Goal: Task Accomplishment & Management: Use online tool/utility

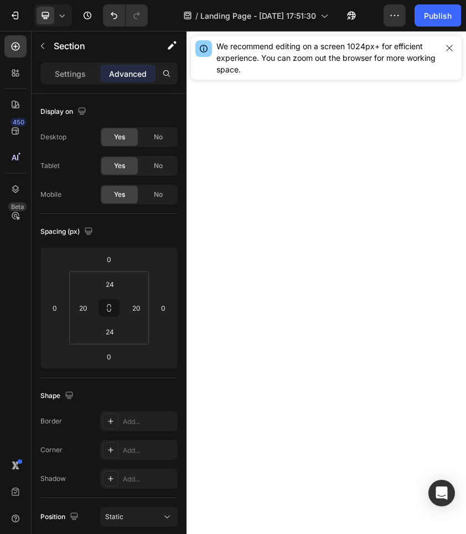
scroll to position [2358, 0]
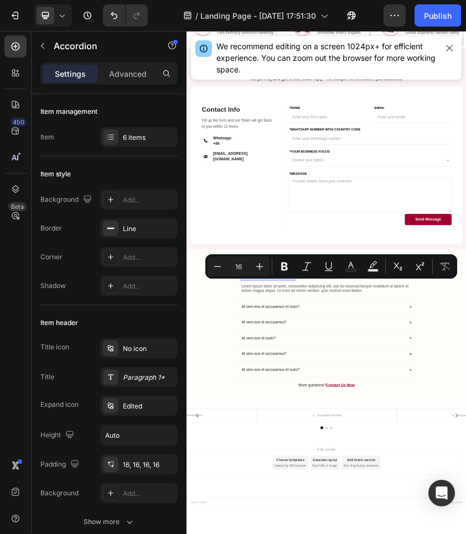
click at [341, 278] on div "Minus 16 Plus Bold Italic Underline Text Color Text Background Color Subscript …" at bounding box center [331, 266] width 252 height 24
drag, startPoint x: 543, startPoint y: 641, endPoint x: 526, endPoint y: 298, distance: 342.9
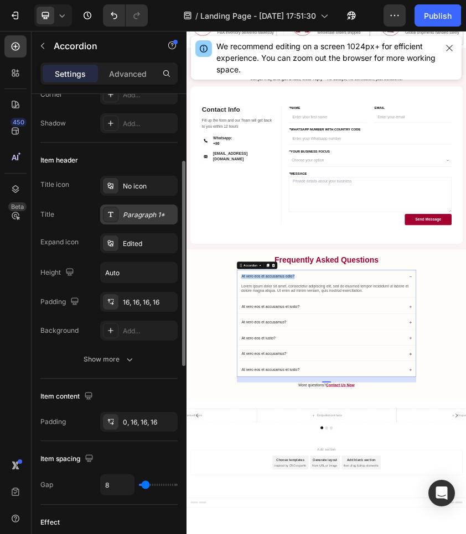
scroll to position [164, 0]
click at [145, 214] on div "Paragraph 1*" at bounding box center [149, 214] width 52 height 10
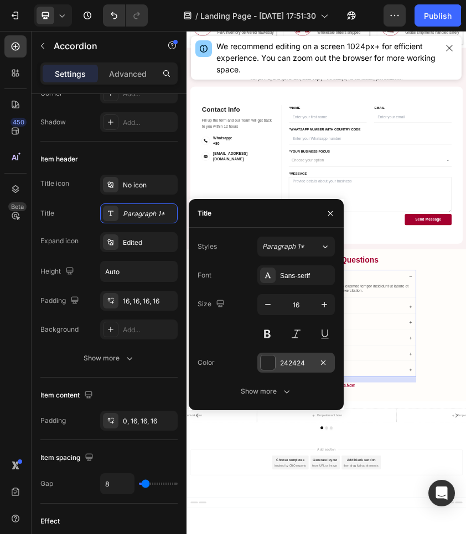
click at [292, 363] on div "242424" at bounding box center [296, 363] width 32 height 10
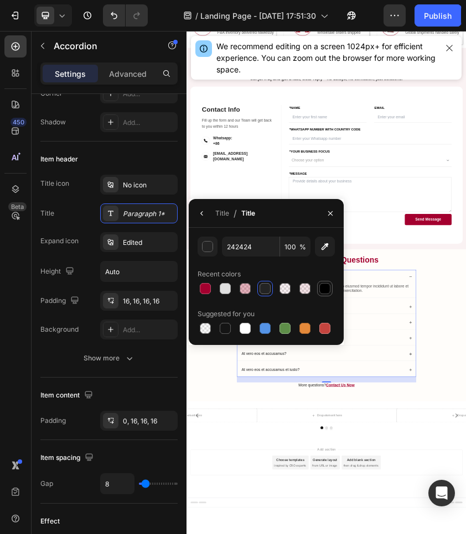
click at [325, 283] on div at bounding box center [324, 288] width 11 height 11
type input "000000"
click at [70, 231] on div "Title icon No icon Title Paragraph 1* Expand icon Edited Height Auto Padding 16…" at bounding box center [108, 257] width 137 height 165
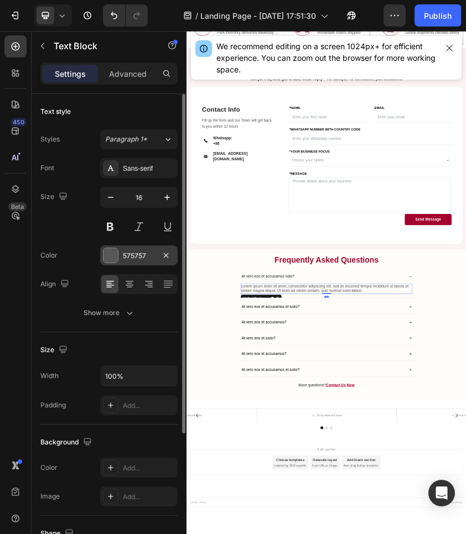
click at [107, 254] on div at bounding box center [110, 255] width 14 height 14
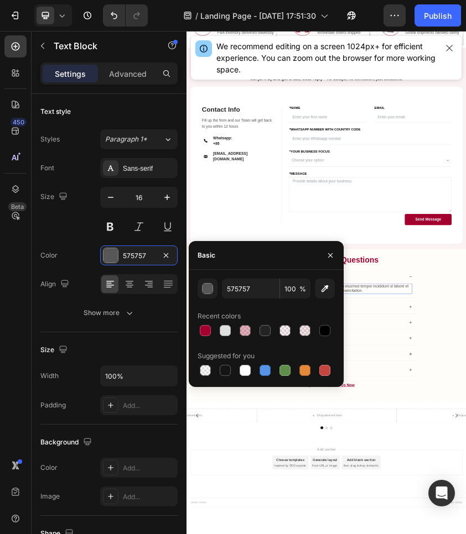
click at [334, 329] on div at bounding box center [265, 330] width 137 height 15
click at [331, 329] on div at bounding box center [324, 330] width 13 height 13
type input "000000"
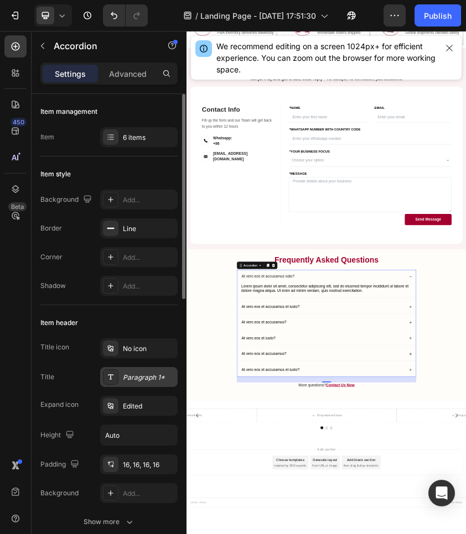
click at [142, 374] on div "Paragraph 1*" at bounding box center [149, 378] width 52 height 10
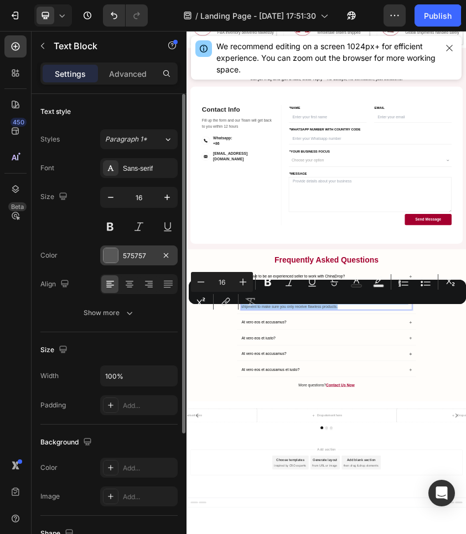
click at [149, 263] on div "575757" at bounding box center [138, 256] width 77 height 20
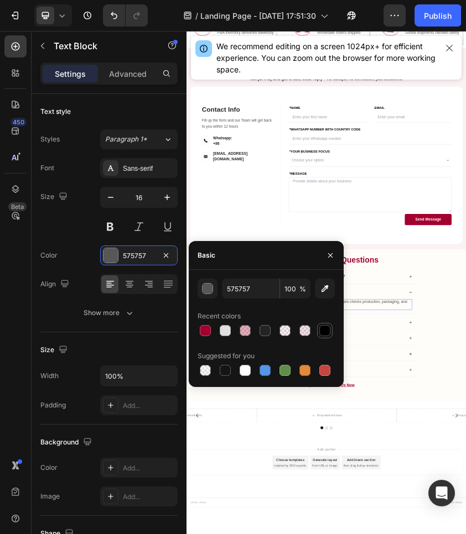
click at [324, 335] on div at bounding box center [324, 330] width 11 height 11
type input "000000"
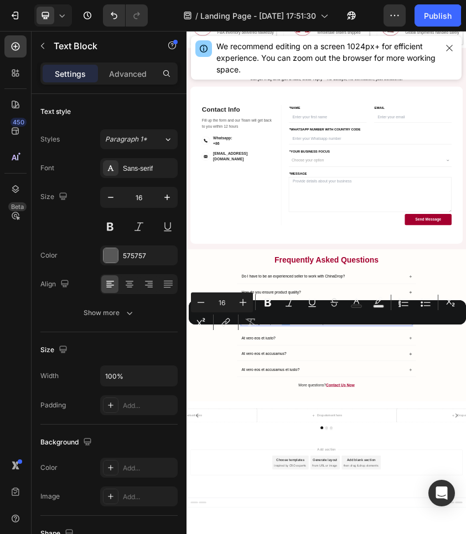
click at [284, 325] on div "Minus 16 Plus Bold Italic Underline Strikethrough Text Color Text Background Co…" at bounding box center [327, 313] width 273 height 40
click at [276, 330] on div "Minus 16 Plus Bold Italic Underline Strikethrough Text Color Text Background Co…" at bounding box center [327, 313] width 273 height 40
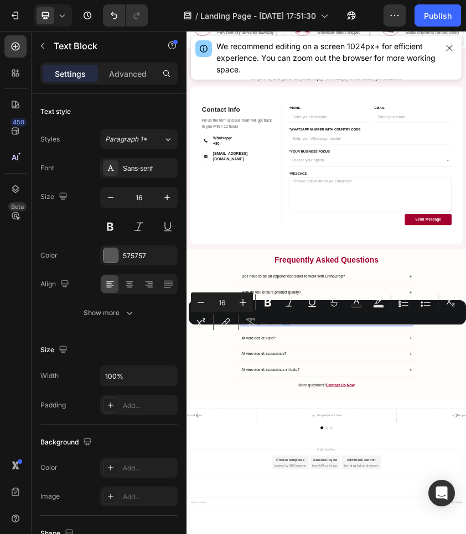
click at [276, 330] on div "Minus 16 Plus Bold Italic Underline Strikethrough Text Color Text Background Co…" at bounding box center [327, 313] width 273 height 40
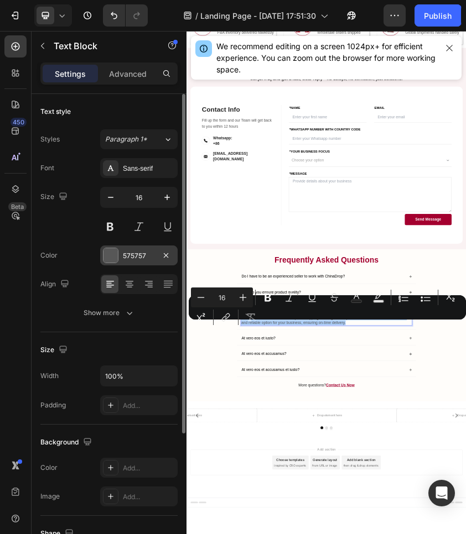
click at [138, 253] on div "575757" at bounding box center [139, 256] width 32 height 10
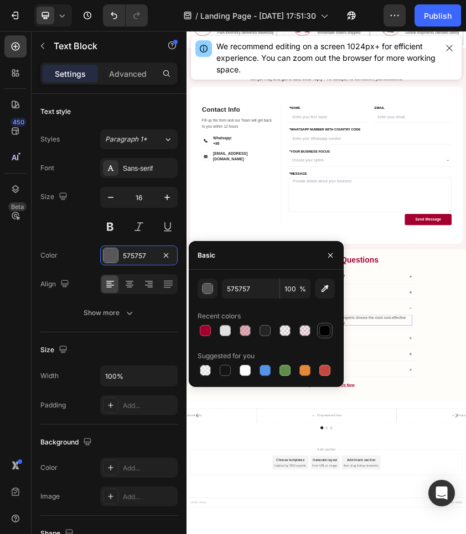
click at [319, 331] on div at bounding box center [324, 330] width 11 height 11
type input "000000"
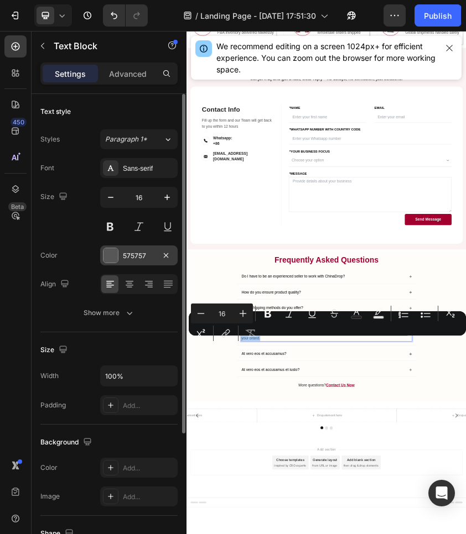
click at [103, 259] on div at bounding box center [110, 255] width 15 height 15
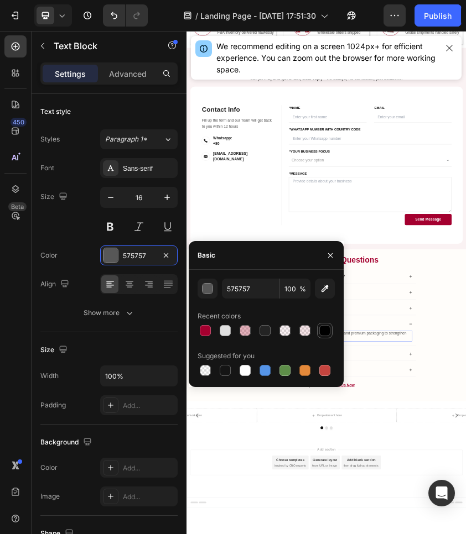
click at [320, 334] on div at bounding box center [324, 330] width 11 height 11
type input "000000"
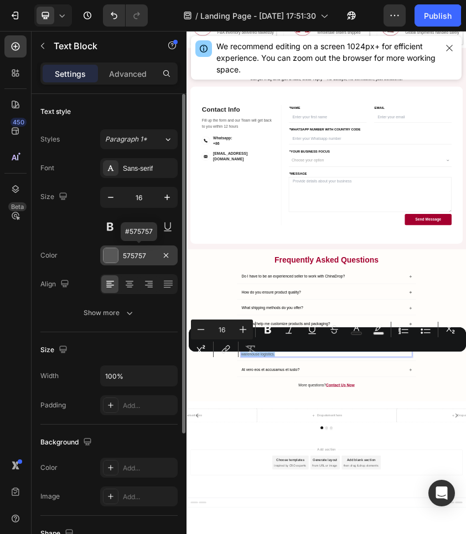
click at [107, 259] on div at bounding box center [110, 255] width 14 height 14
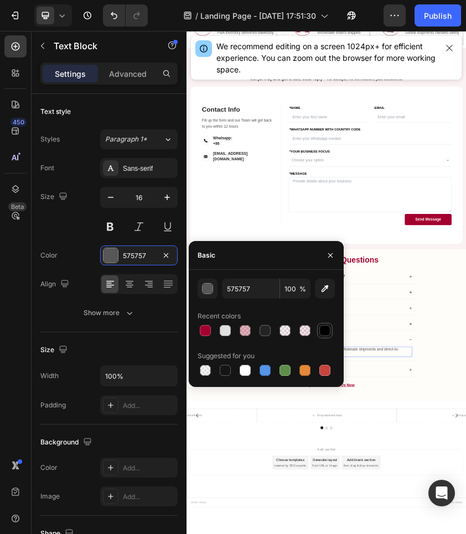
click at [321, 329] on div at bounding box center [324, 330] width 11 height 11
type input "000000"
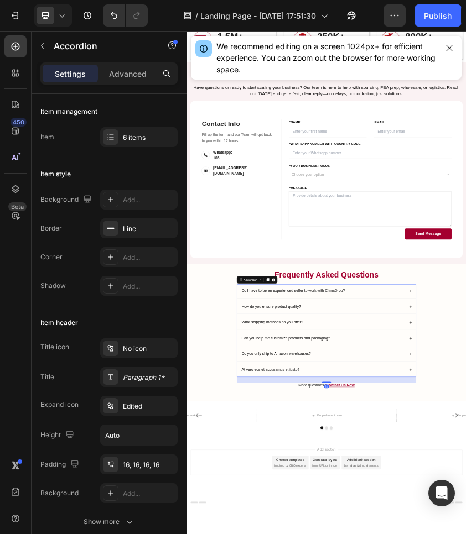
scroll to position [2339, 0]
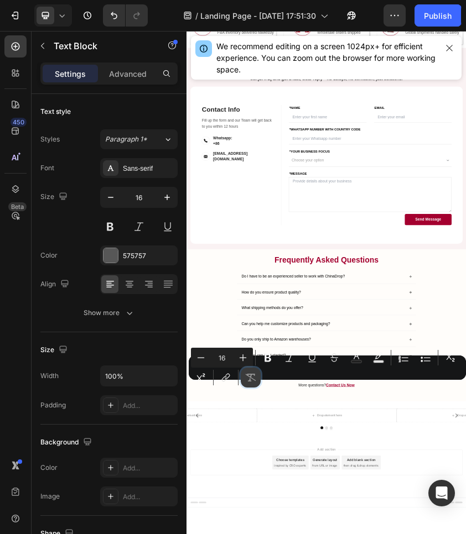
click at [259, 383] on button "Remove Format" at bounding box center [251, 378] width 20 height 20
click at [282, 383] on div "Minus 16 Plus Bold Italic Underline Strikethrough Text Color Text Background Co…" at bounding box center [327, 368] width 273 height 40
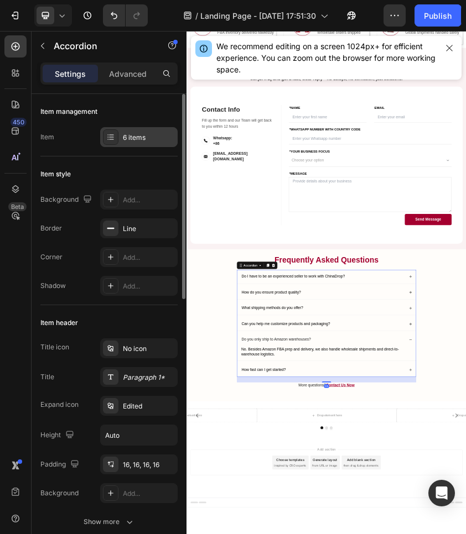
click at [132, 131] on div "6 items" at bounding box center [138, 137] width 77 height 20
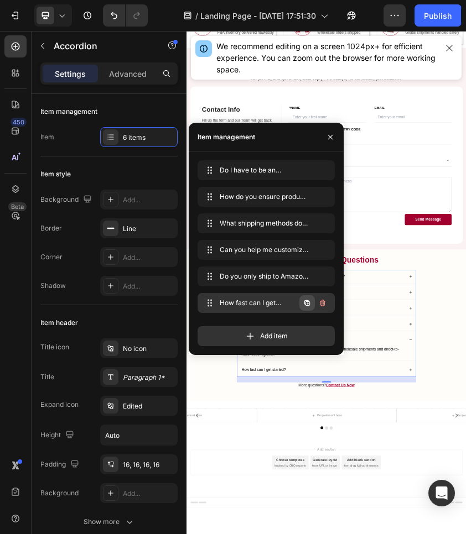
click at [310, 306] on icon "button" at bounding box center [307, 303] width 9 height 9
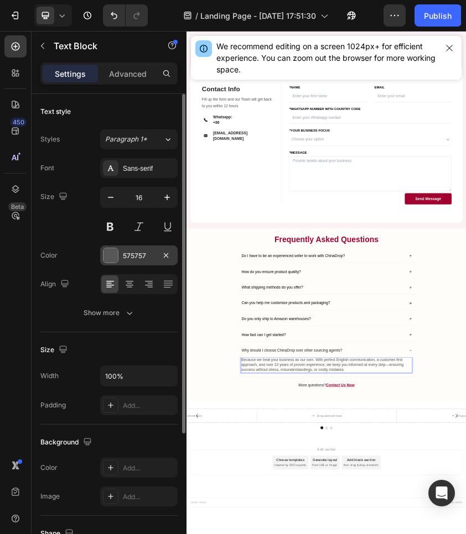
click at [111, 254] on div at bounding box center [110, 255] width 14 height 14
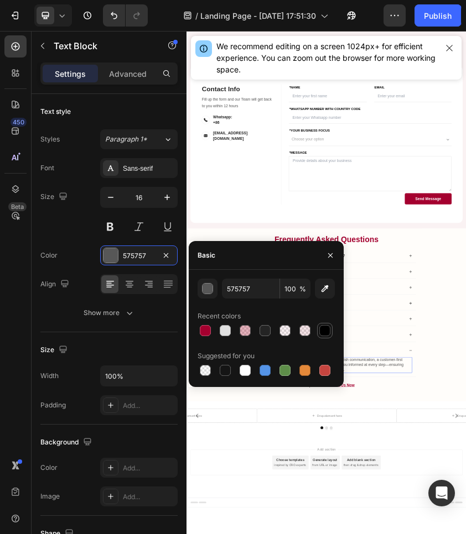
click at [320, 330] on div at bounding box center [324, 330] width 11 height 11
type input "000000"
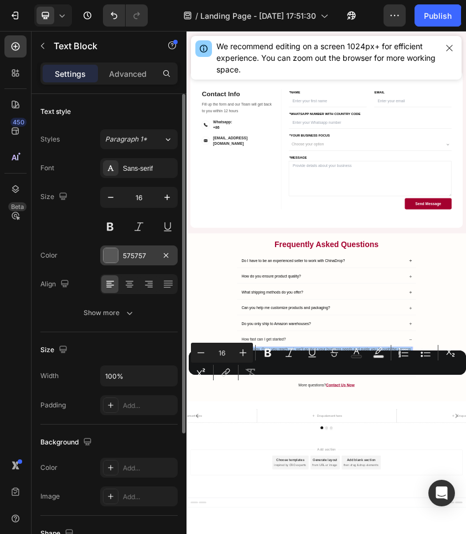
click at [110, 258] on div at bounding box center [110, 255] width 14 height 14
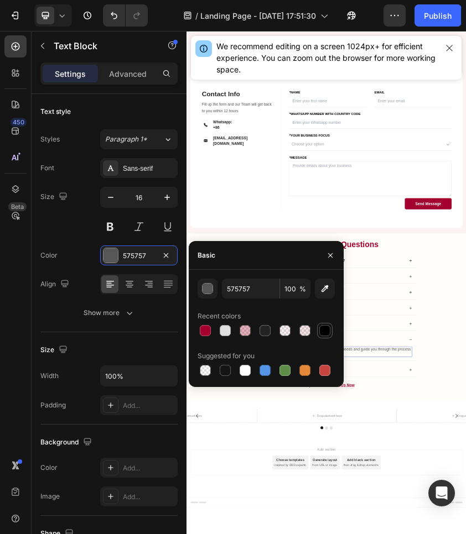
click at [323, 331] on div at bounding box center [324, 330] width 11 height 11
type input "000000"
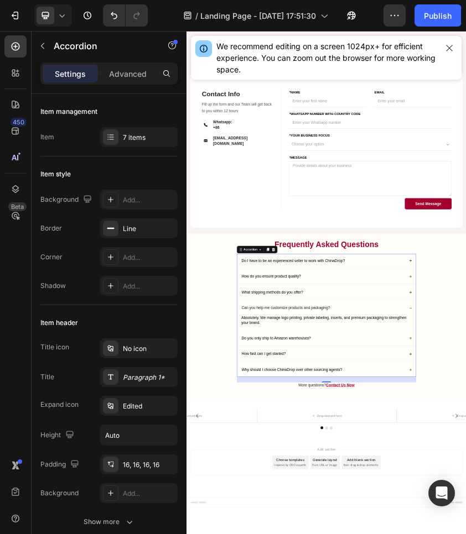
scroll to position [2411, 0]
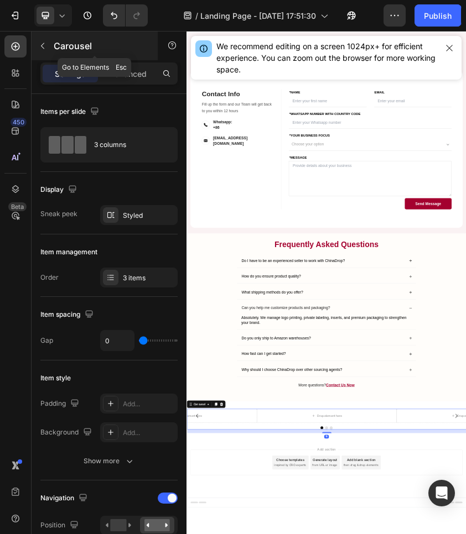
click at [46, 40] on button "button" at bounding box center [43, 46] width 18 height 18
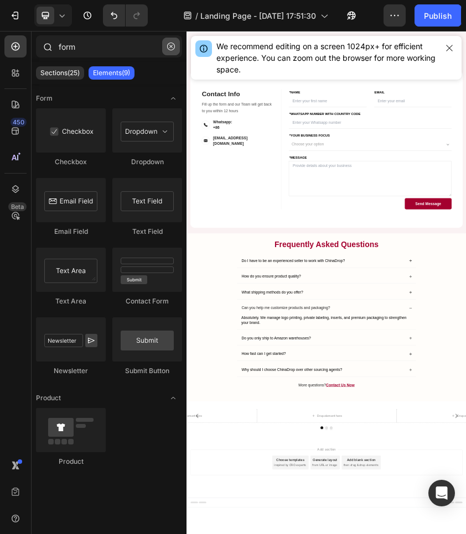
click at [173, 49] on icon "button" at bounding box center [171, 47] width 8 height 8
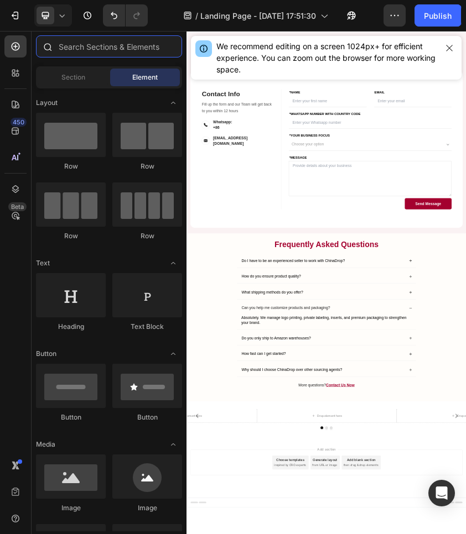
click at [115, 44] on input "text" at bounding box center [109, 46] width 146 height 22
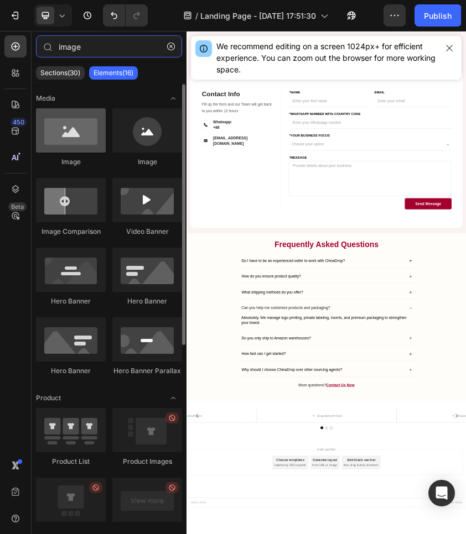
type input "image"
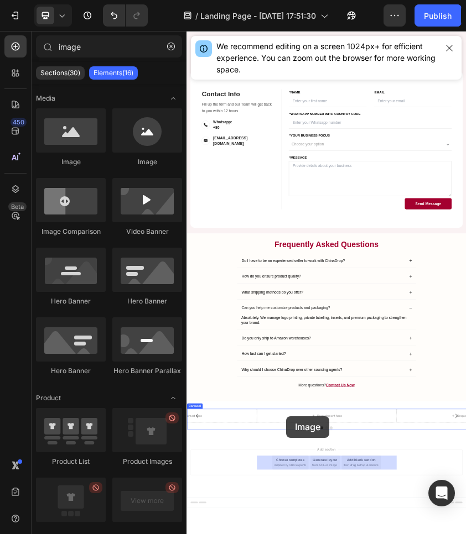
drag, startPoint x: 245, startPoint y: 146, endPoint x: 423, endPoint y: 962, distance: 835.2
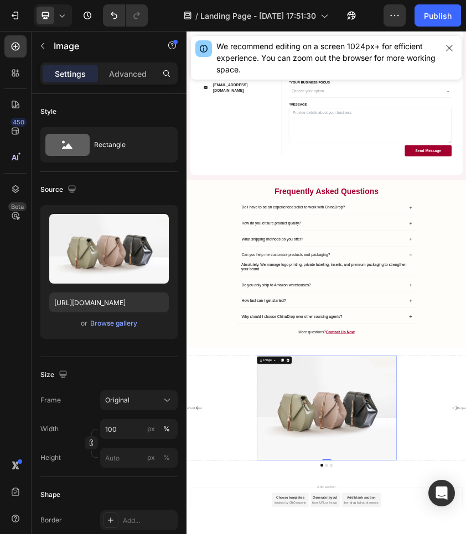
scroll to position [2562, 0]
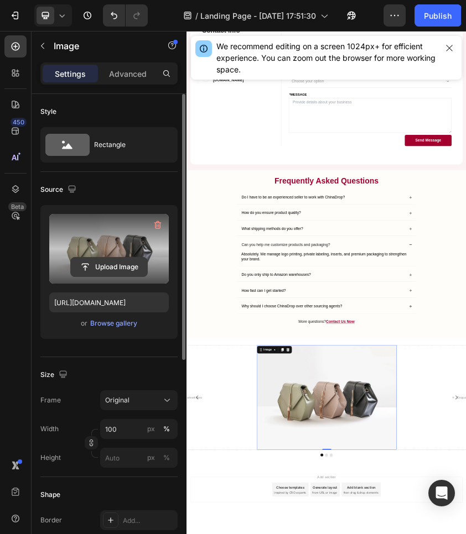
click at [111, 258] on input "file" at bounding box center [109, 267] width 76 height 19
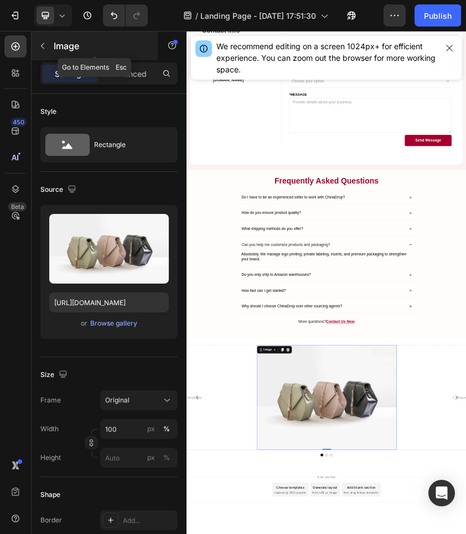
click at [38, 48] on button "button" at bounding box center [43, 46] width 18 height 18
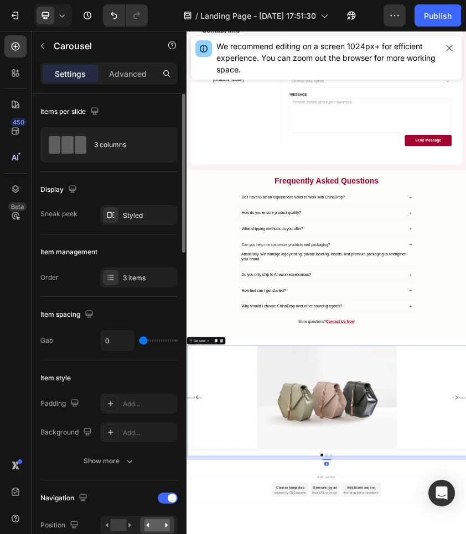
click at [115, 235] on div "Items per slide 3 columns" at bounding box center [108, 266] width 137 height 63
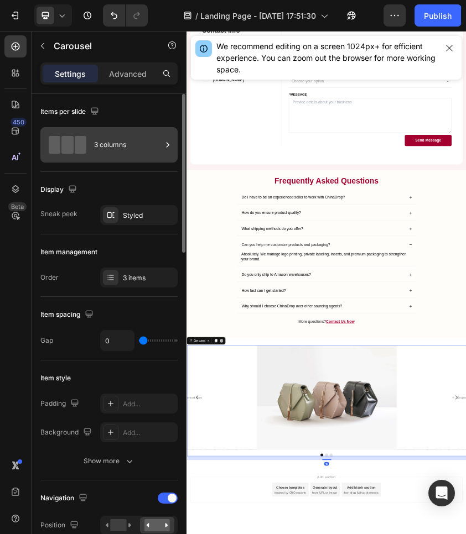
click at [112, 147] on div "3 columns" at bounding box center [127, 144] width 67 height 25
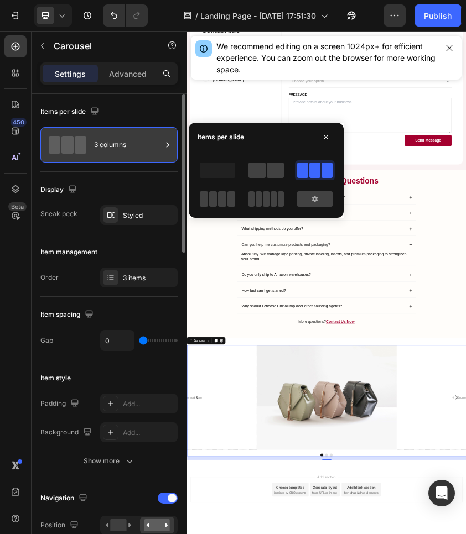
click at [116, 154] on div "3 columns" at bounding box center [127, 144] width 67 height 25
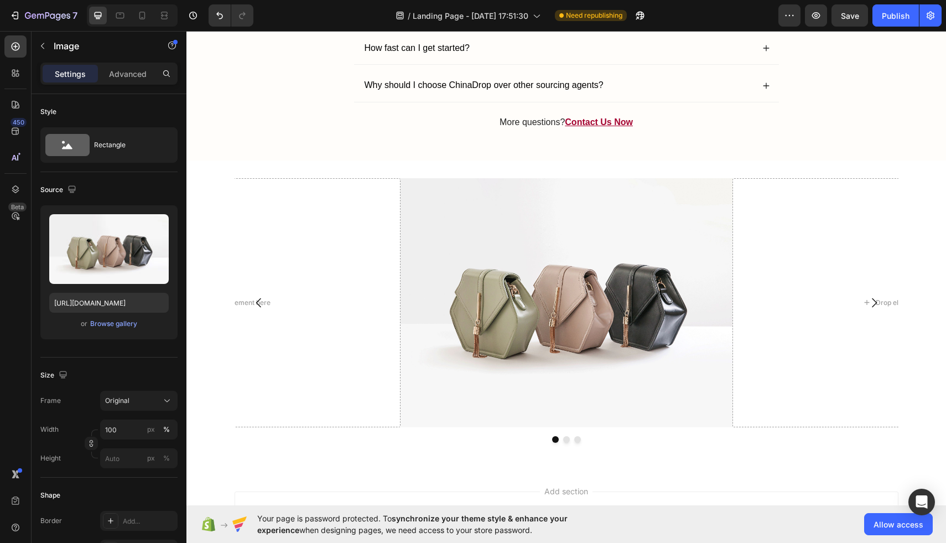
scroll to position [3160, 0]
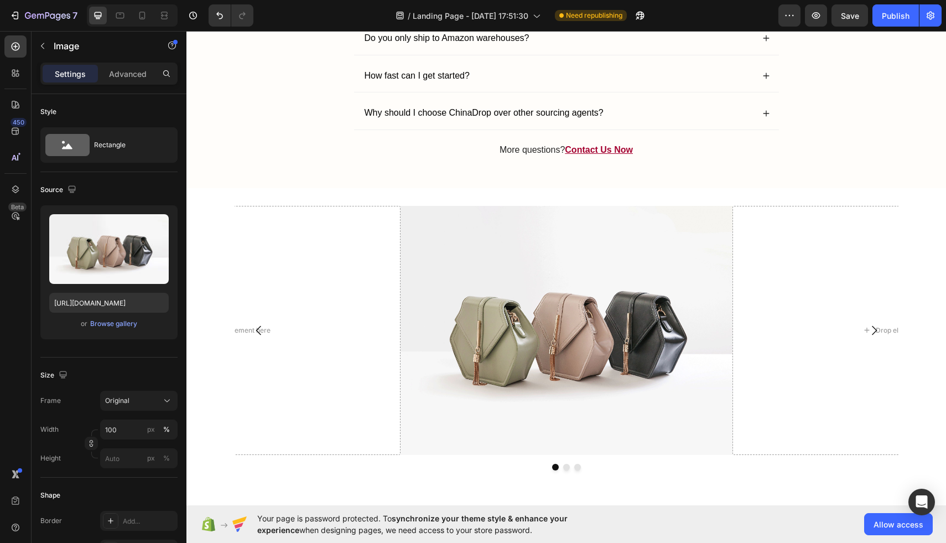
click at [465, 219] on img at bounding box center [567, 330] width 332 height 249
click at [465, 241] on img at bounding box center [567, 330] width 332 height 249
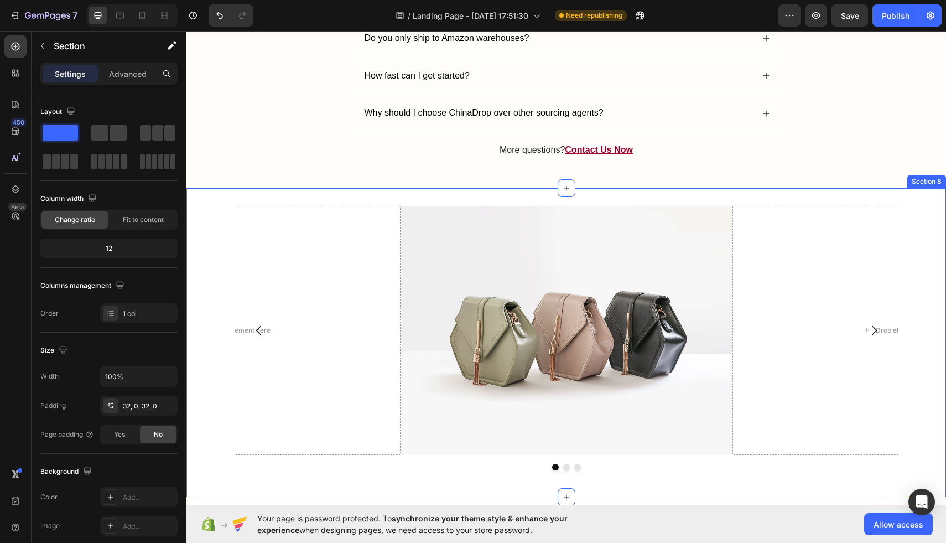
click at [465, 198] on div "Image Drop element here Drop element here Carousel Section 8" at bounding box center [566, 342] width 760 height 309
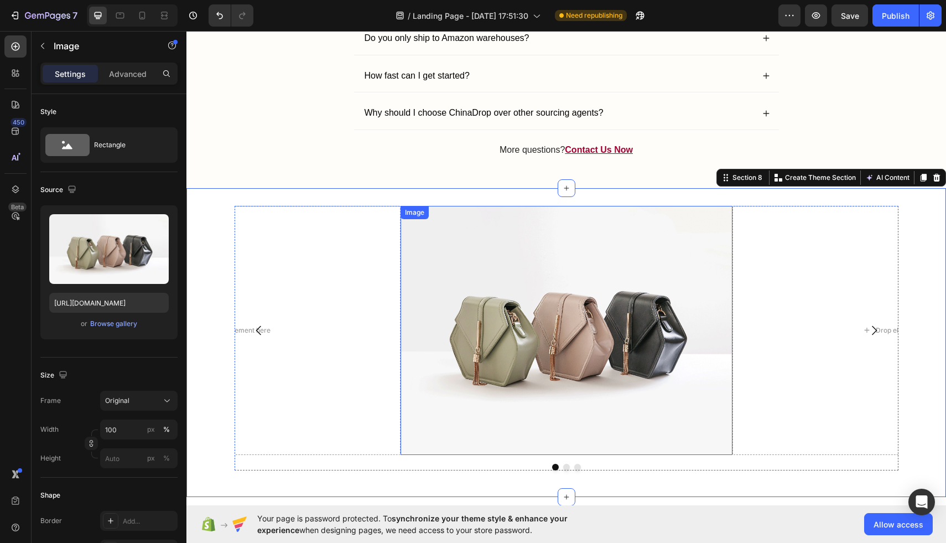
click at [465, 212] on img at bounding box center [567, 330] width 332 height 249
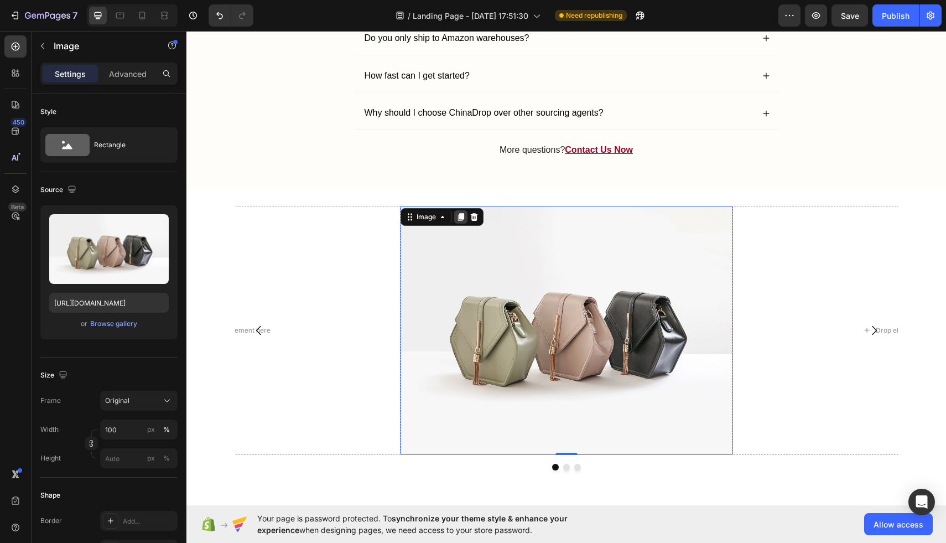
click at [463, 215] on icon at bounding box center [460, 217] width 6 height 8
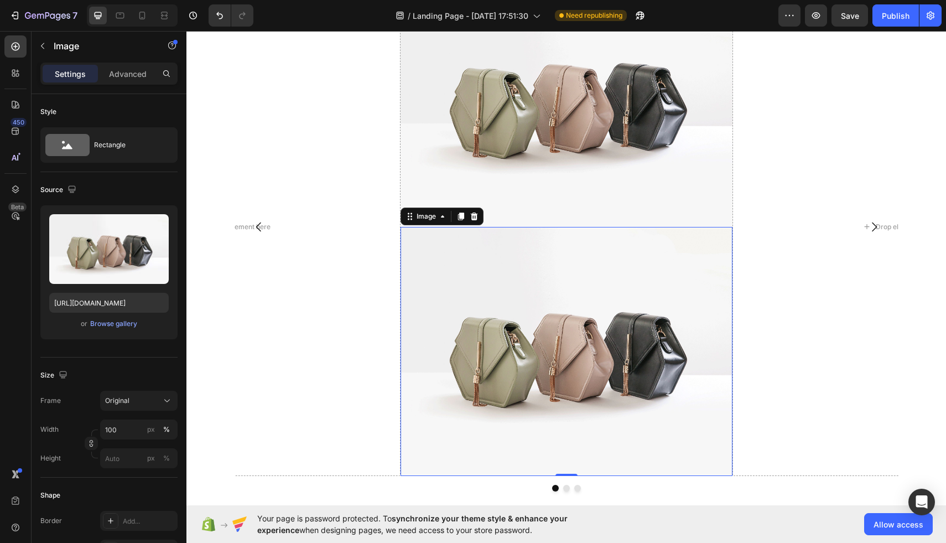
scroll to position [3373, 0]
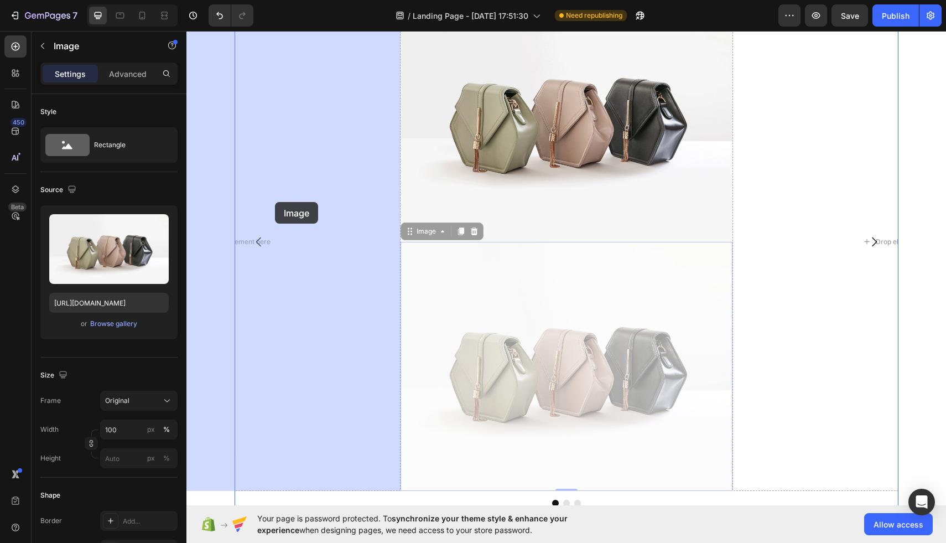
drag, startPoint x: 410, startPoint y: 232, endPoint x: 274, endPoint y: 202, distance: 139.3
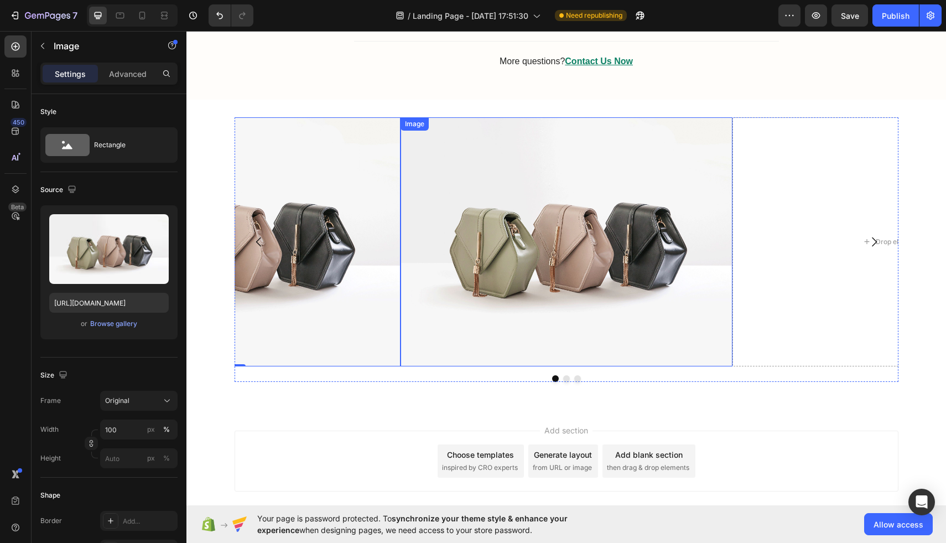
click at [465, 159] on img at bounding box center [567, 241] width 332 height 249
click at [465, 128] on icon at bounding box center [460, 128] width 9 height 9
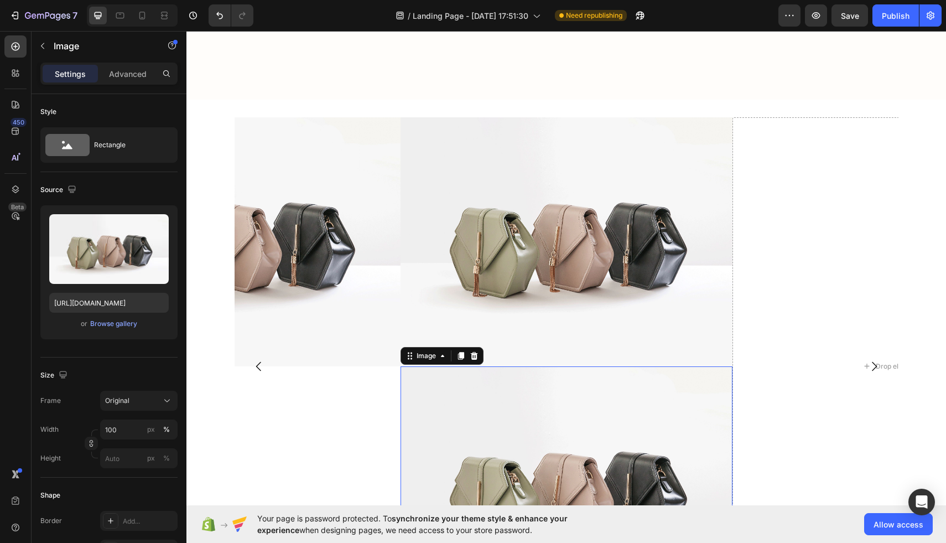
scroll to position [3373, 0]
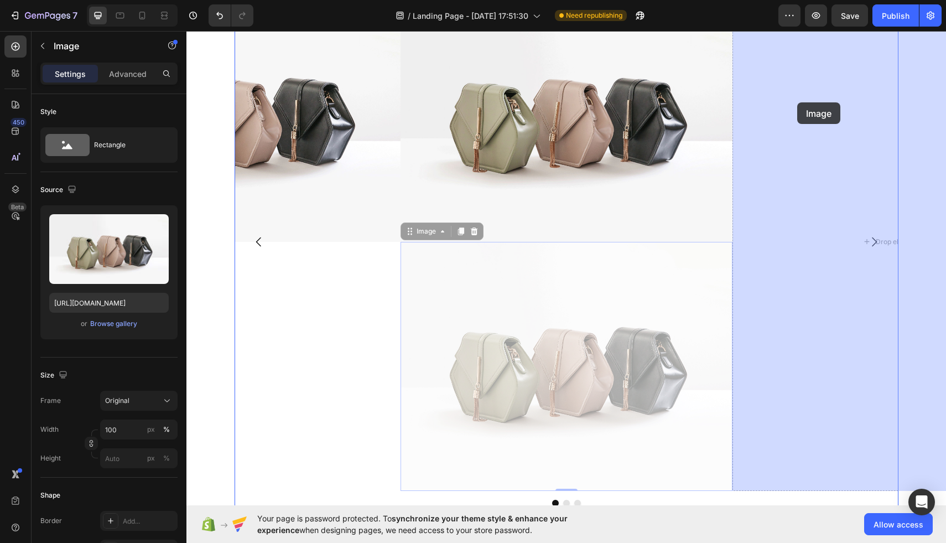
drag, startPoint x: 418, startPoint y: 231, endPoint x: 797, endPoint y: 102, distance: 400.8
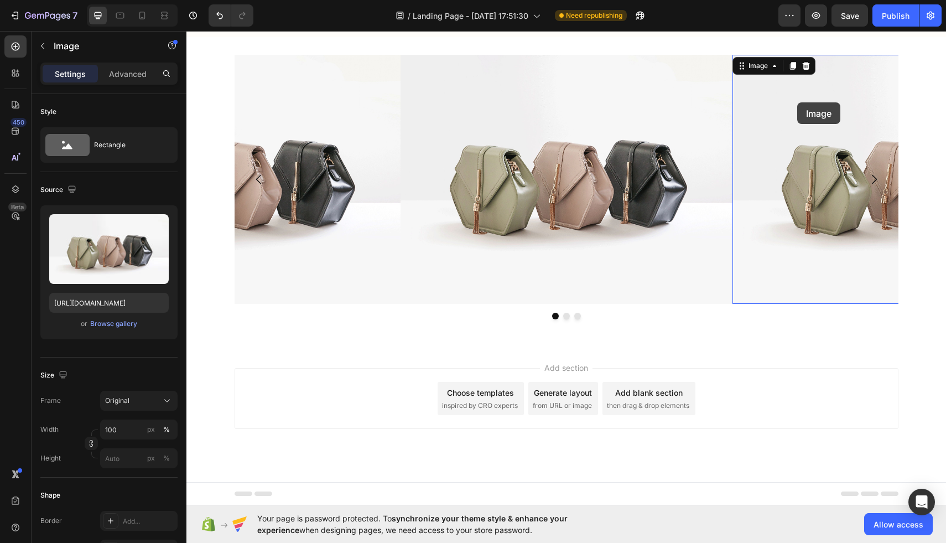
scroll to position [3249, 0]
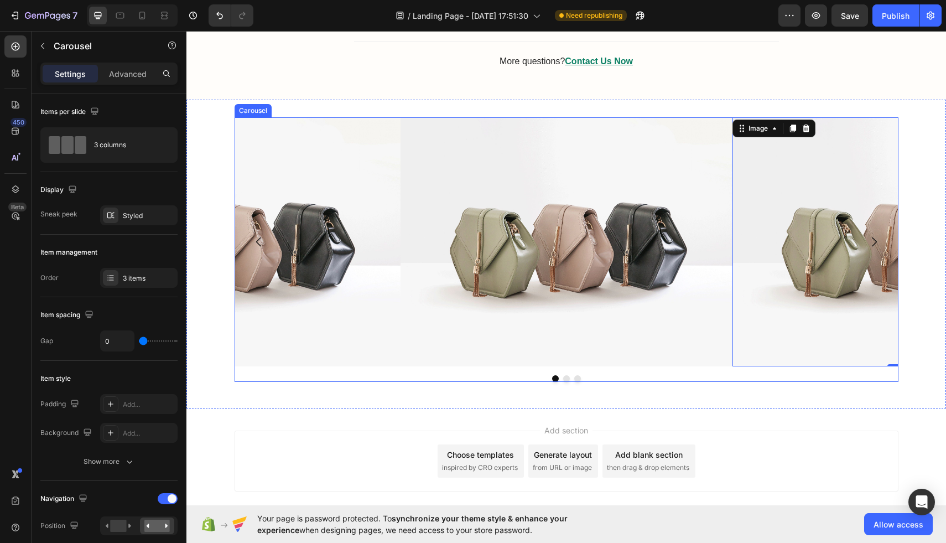
click at [465, 246] on icon "Carousel Next Arrow" at bounding box center [873, 241] width 13 height 13
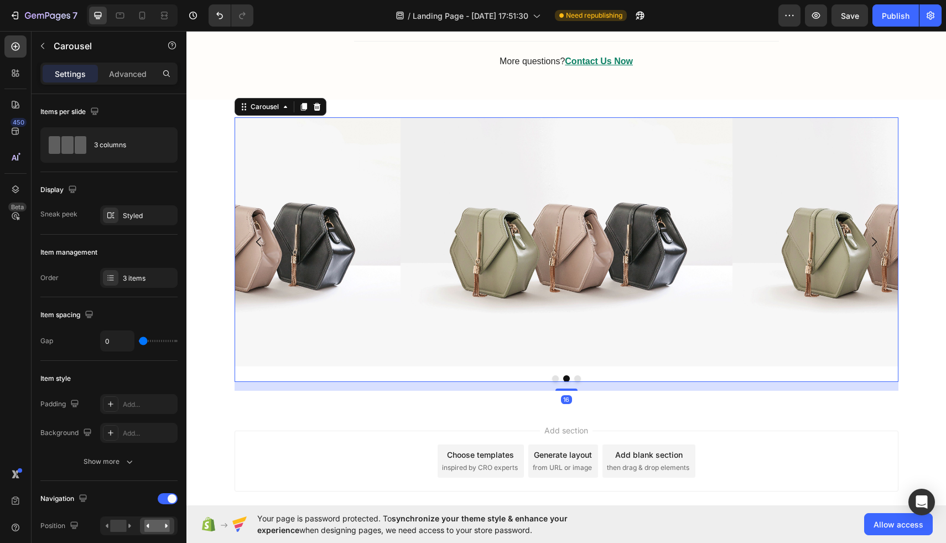
click at [465, 242] on icon "Carousel Next Arrow" at bounding box center [874, 241] width 5 height 9
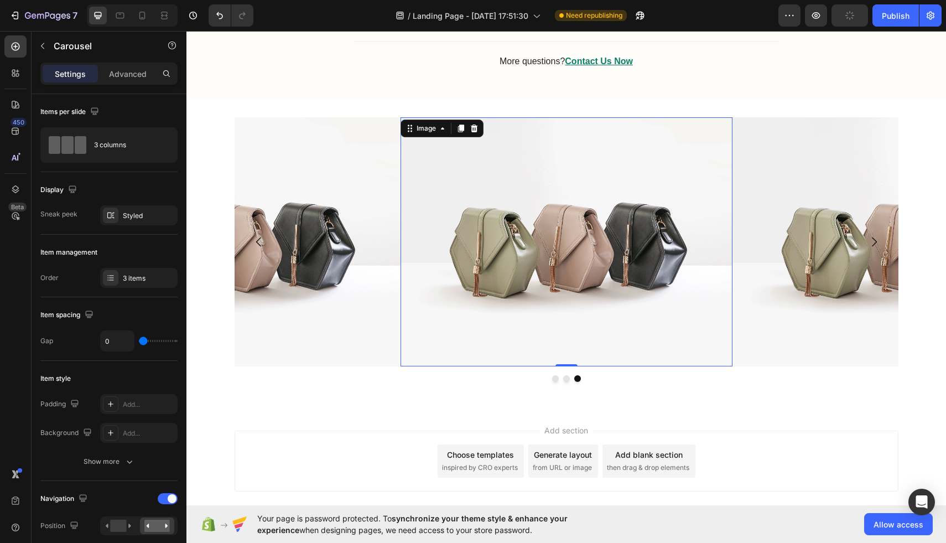
click at [465, 183] on img at bounding box center [567, 241] width 332 height 249
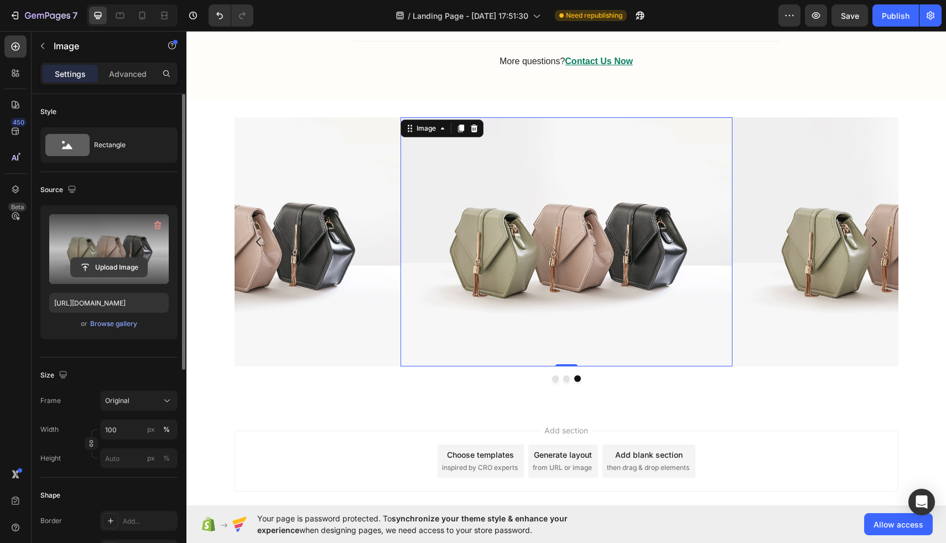
click at [114, 262] on input "file" at bounding box center [109, 267] width 76 height 19
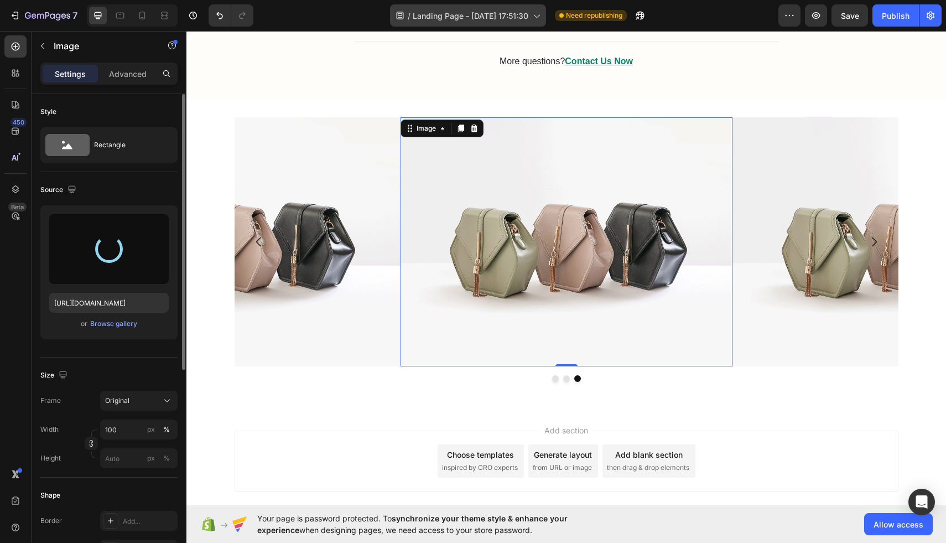
type input "[URL][DOMAIN_NAME]"
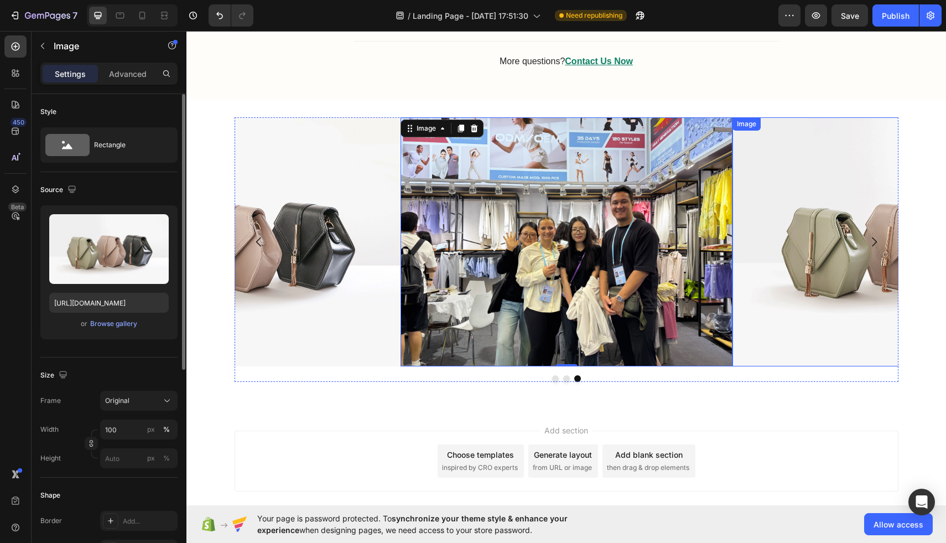
click at [465, 189] on img at bounding box center [898, 241] width 332 height 249
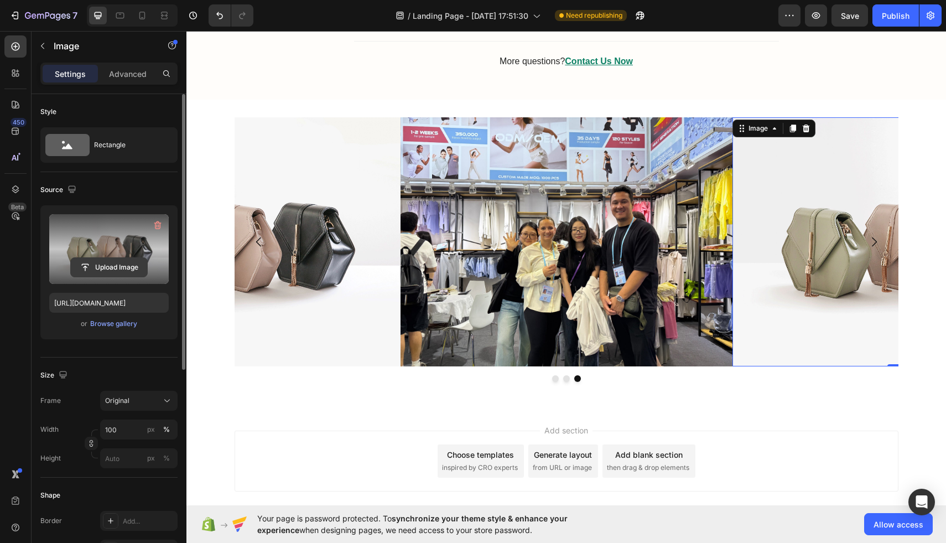
click at [104, 264] on input "file" at bounding box center [109, 267] width 76 height 19
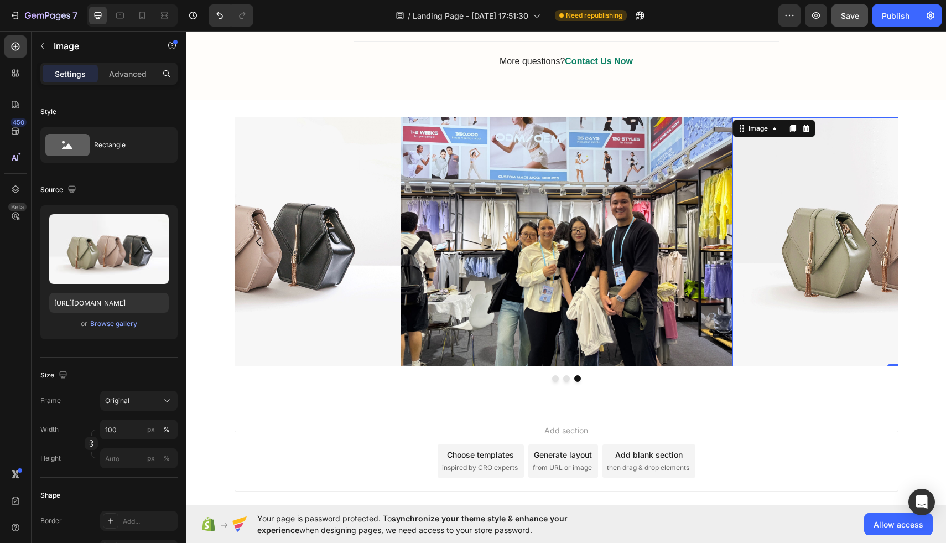
click at [465, 17] on button "Save" at bounding box center [849, 15] width 37 height 22
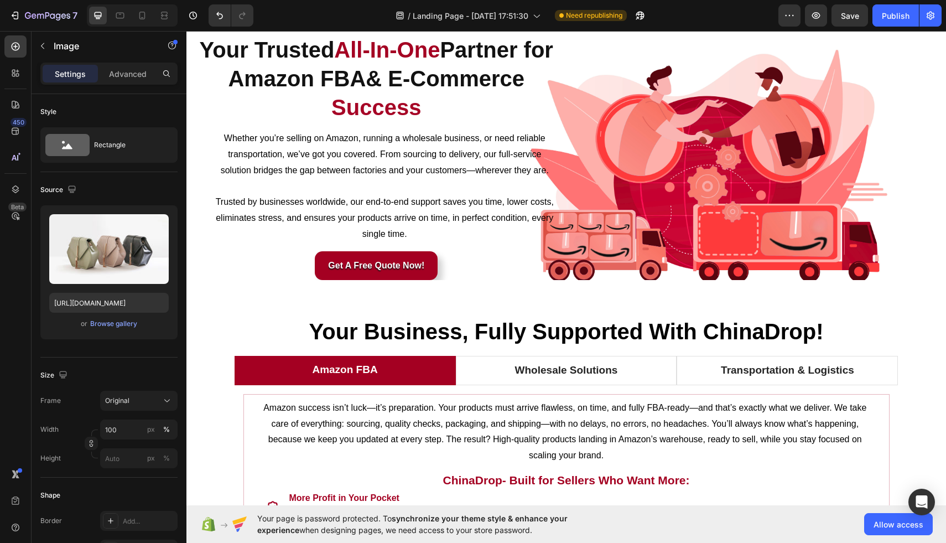
scroll to position [0, 0]
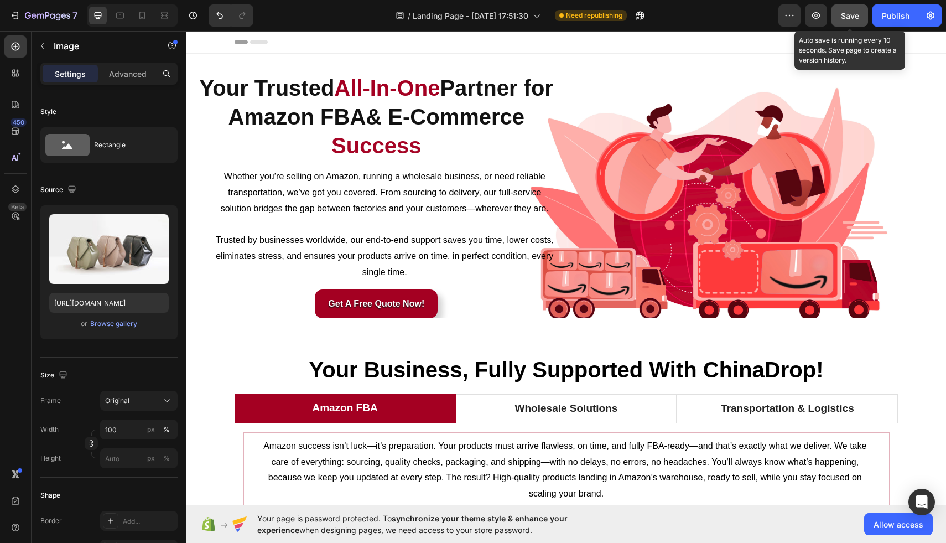
click at [465, 13] on span "Save" at bounding box center [850, 15] width 18 height 9
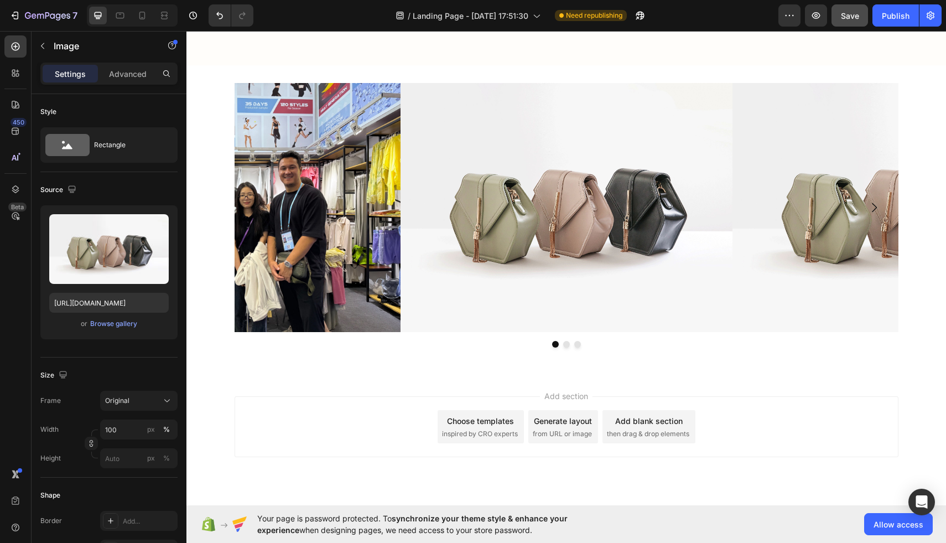
scroll to position [3295, 0]
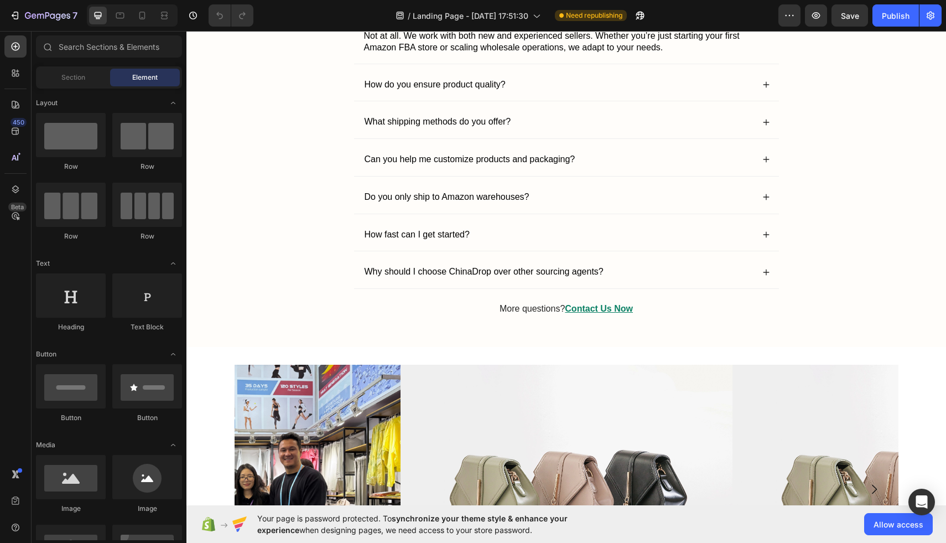
scroll to position [3033, 0]
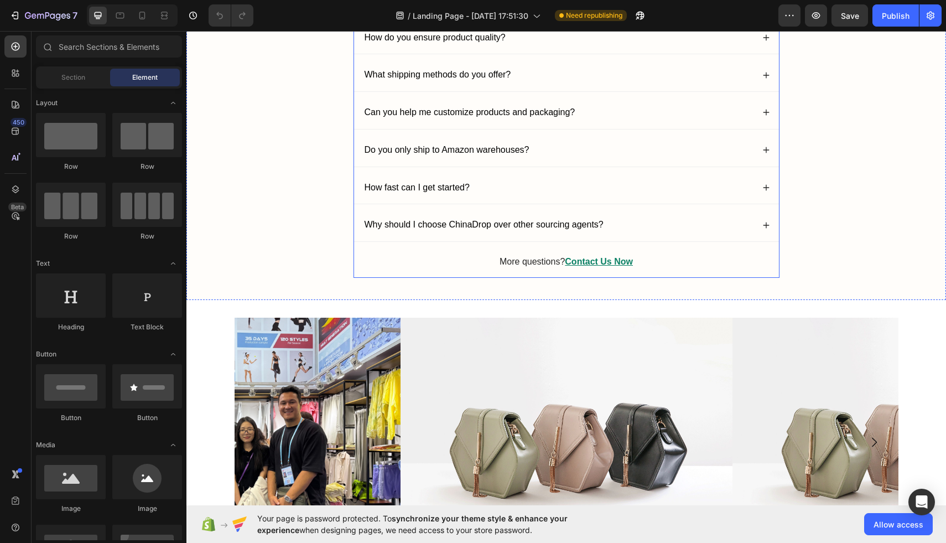
click at [490, 429] on img at bounding box center [567, 442] width 332 height 249
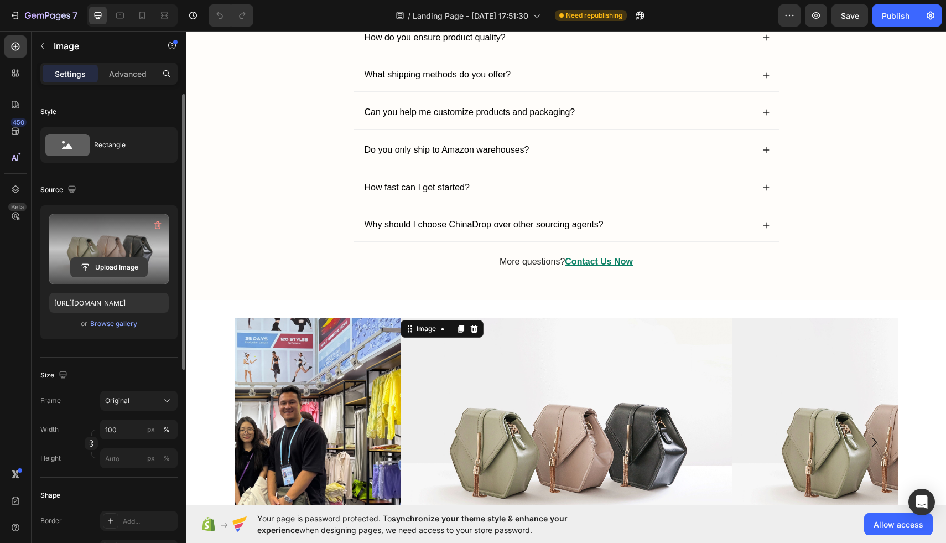
click at [107, 263] on input "file" at bounding box center [109, 267] width 76 height 19
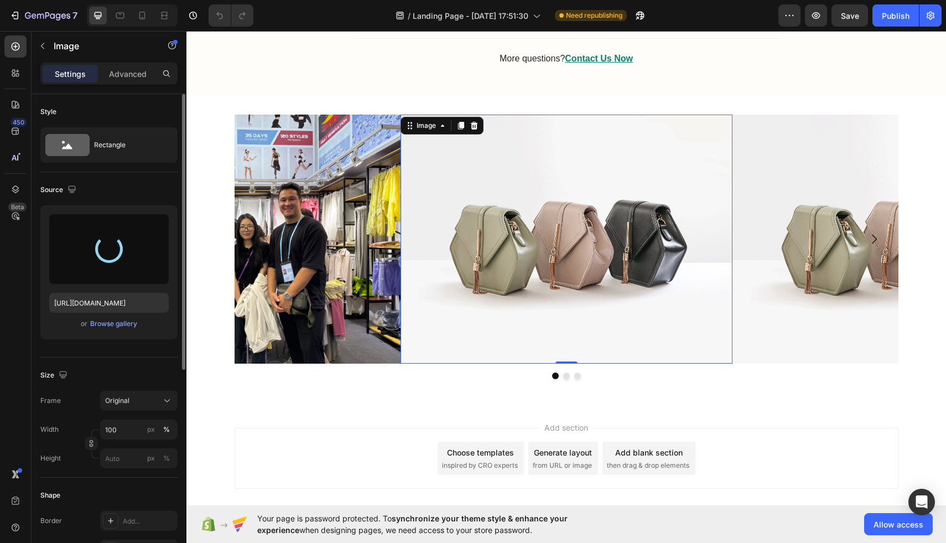
type input "https://cdn.shopify.com/s/files/1/0954/2238/2462/files/gempages_580780022554427…"
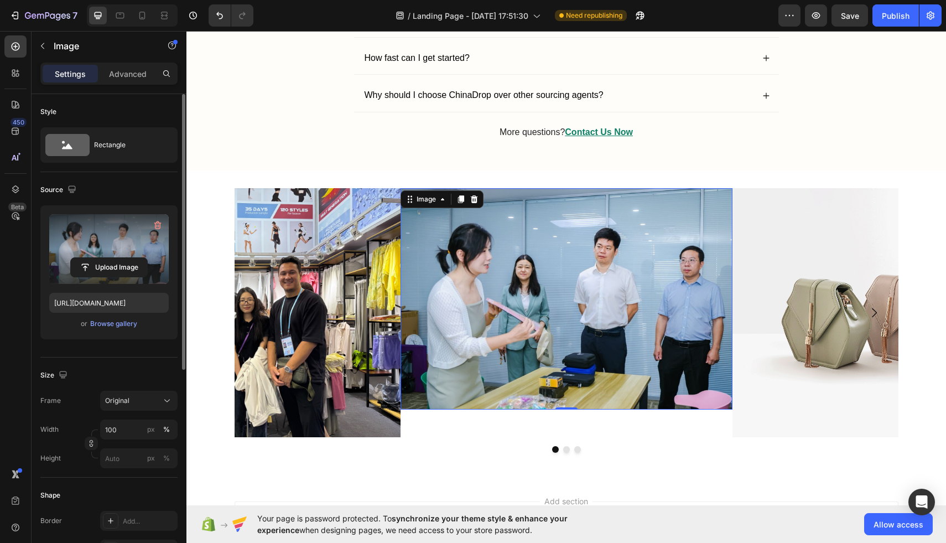
scroll to position [3160, 0]
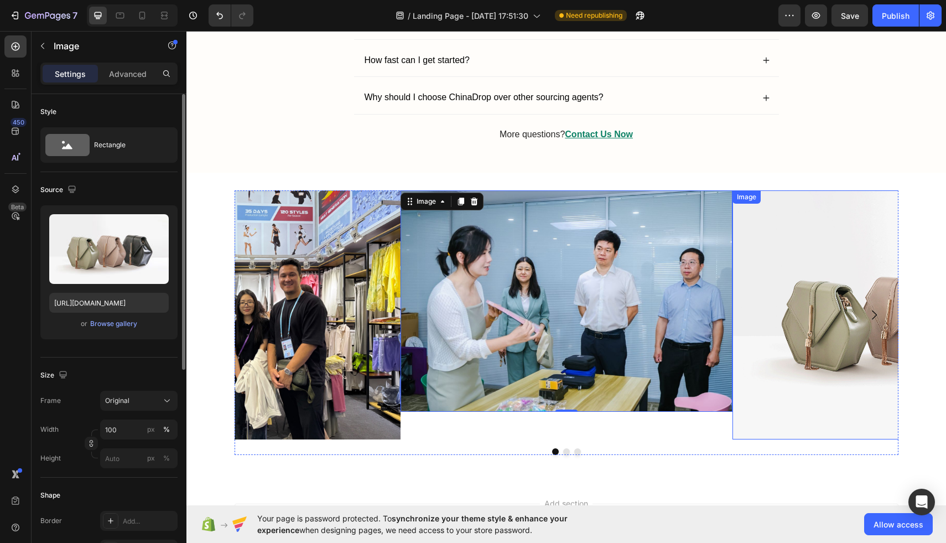
click at [787, 315] on img at bounding box center [898, 314] width 332 height 249
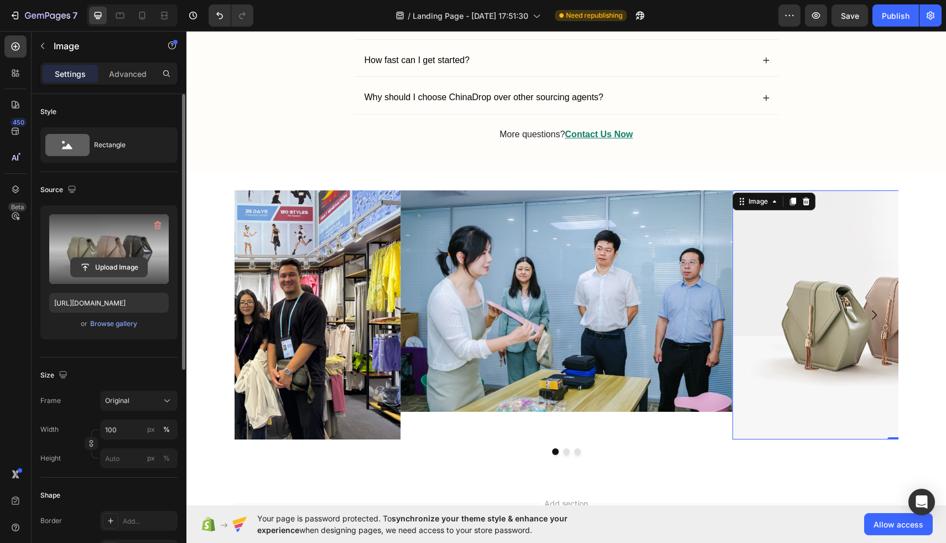
click at [113, 262] on input "file" at bounding box center [109, 267] width 76 height 19
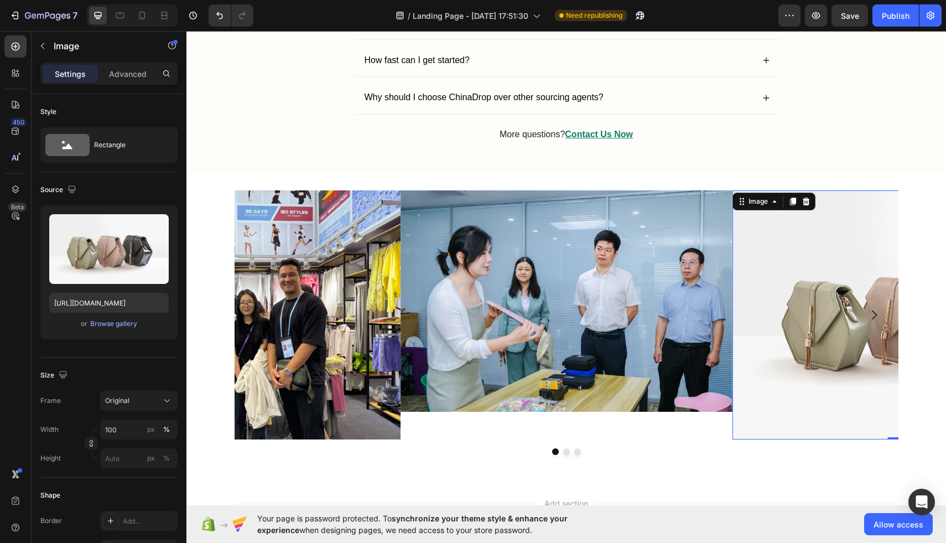
click at [783, 330] on img at bounding box center [898, 314] width 332 height 249
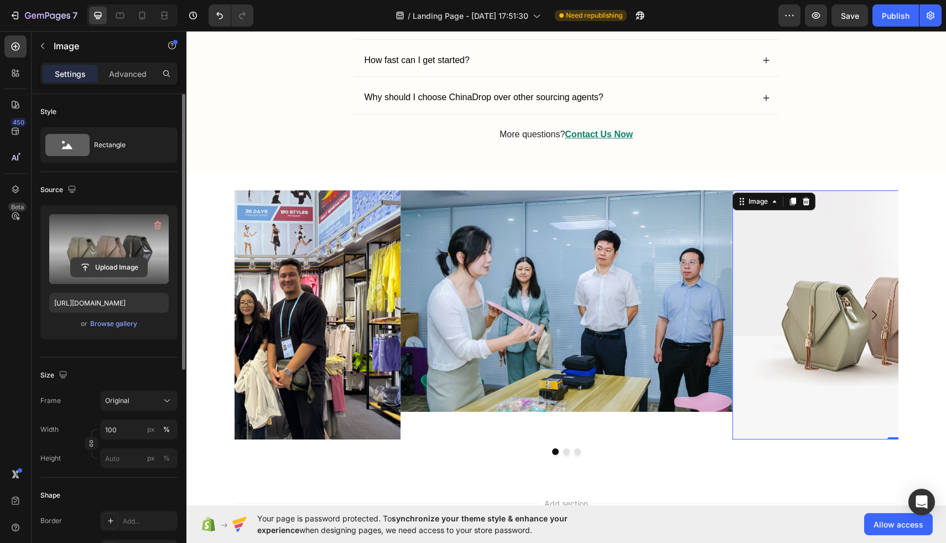
click at [102, 271] on input "file" at bounding box center [109, 267] width 76 height 19
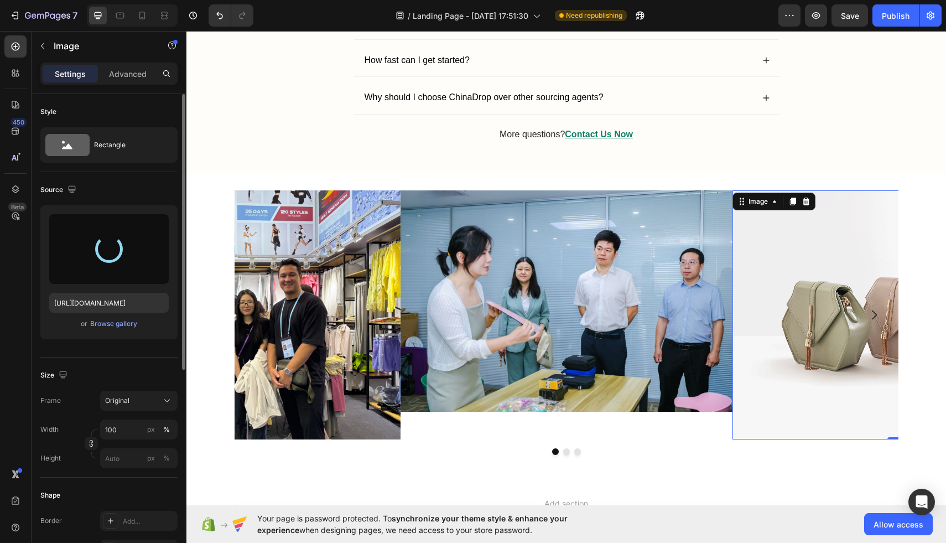
type input "https://cdn.shopify.com/s/files/1/0954/2238/2462/files/gempages_580780022554427…"
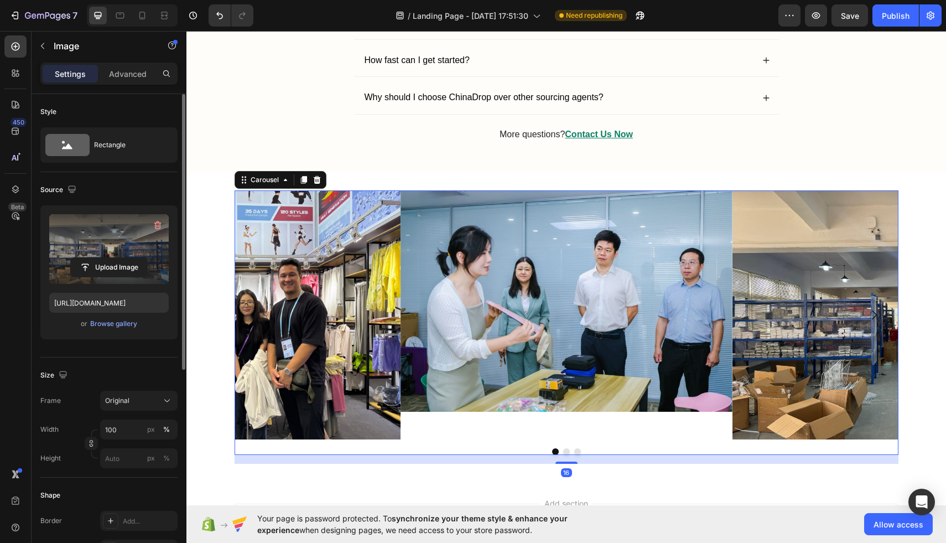
click at [456, 417] on div "Image" at bounding box center [567, 314] width 332 height 249
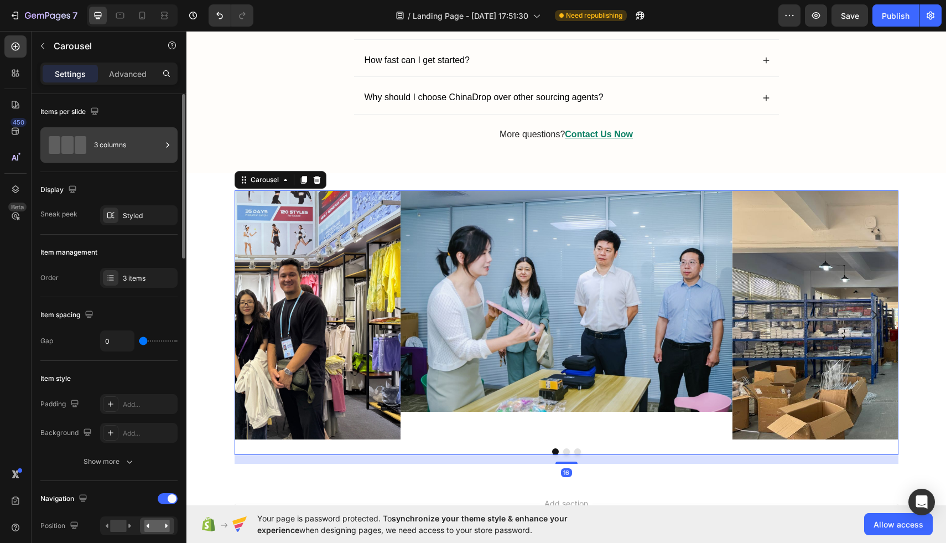
click at [137, 145] on div "3 columns" at bounding box center [127, 144] width 67 height 25
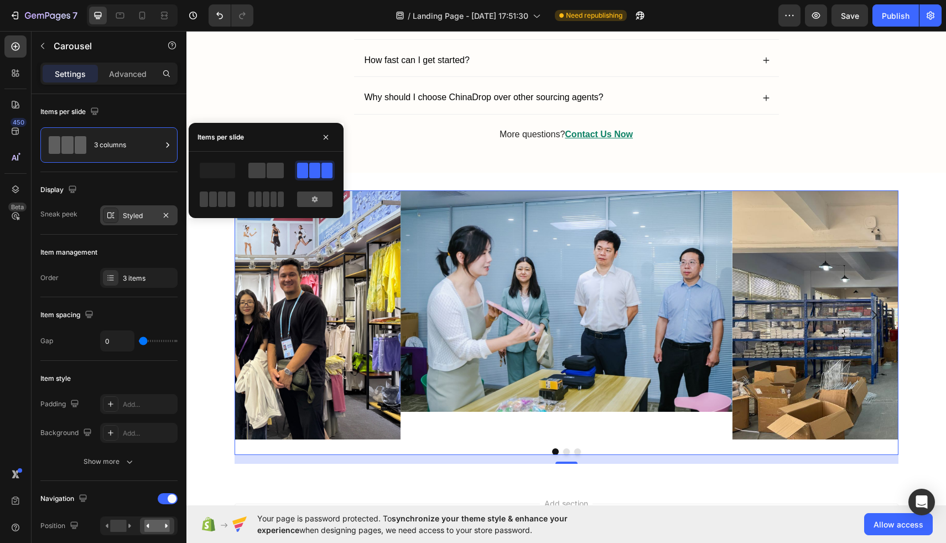
click at [119, 211] on div "Styled" at bounding box center [138, 215] width 77 height 20
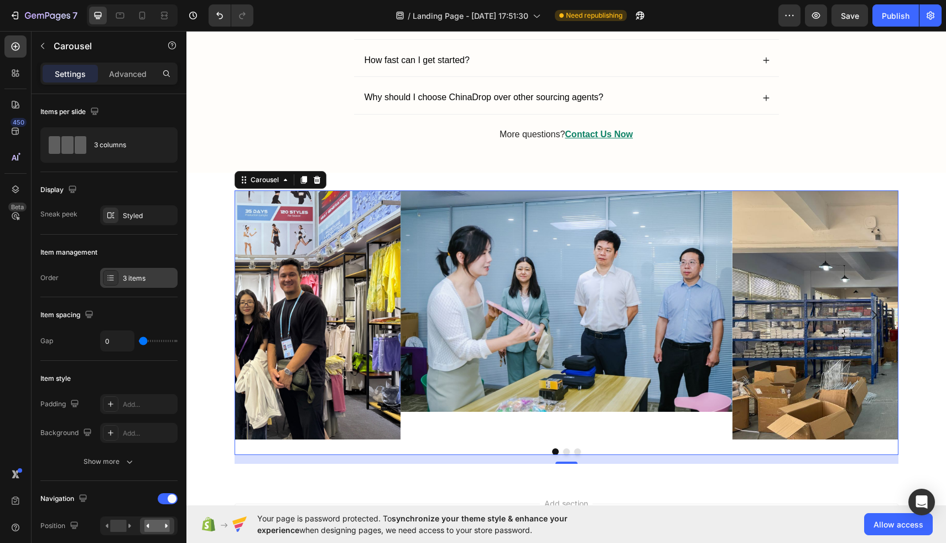
click at [126, 282] on div "3 items" at bounding box center [149, 278] width 52 height 10
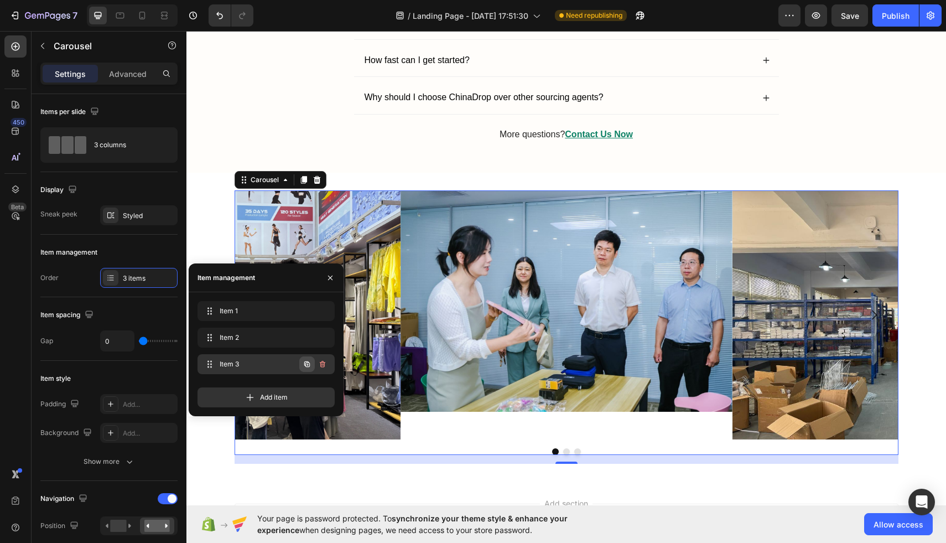
click at [304, 367] on icon "button" at bounding box center [307, 364] width 9 height 9
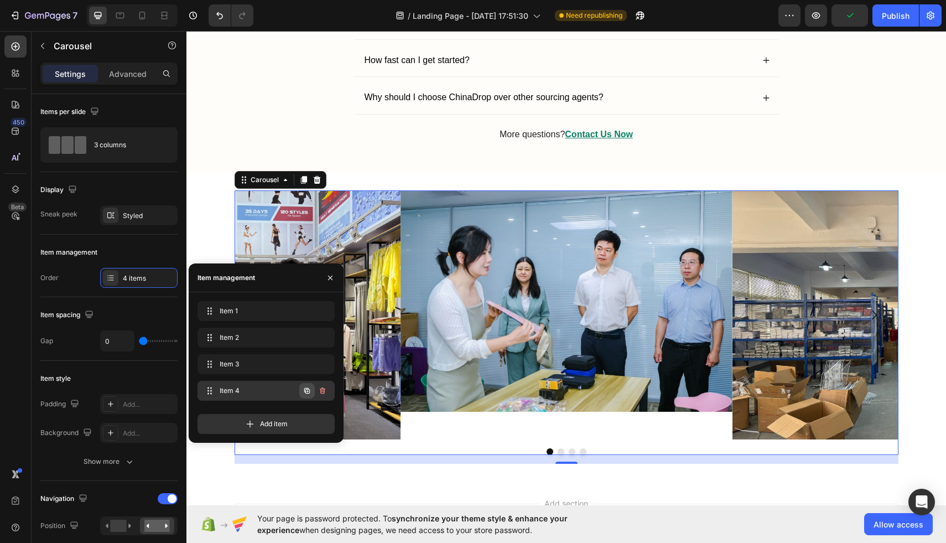
click at [304, 389] on icon "button" at bounding box center [307, 391] width 6 height 6
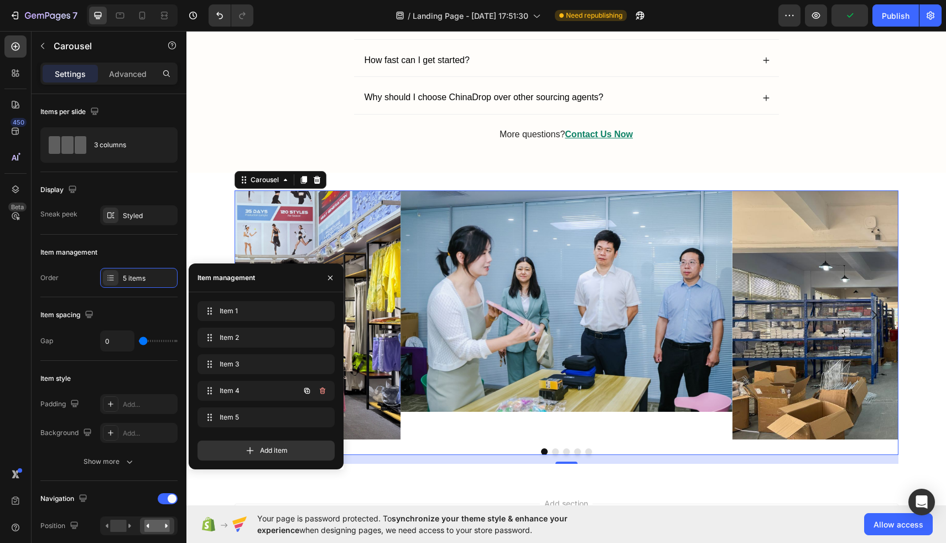
click at [304, 389] on icon "button" at bounding box center [307, 391] width 6 height 6
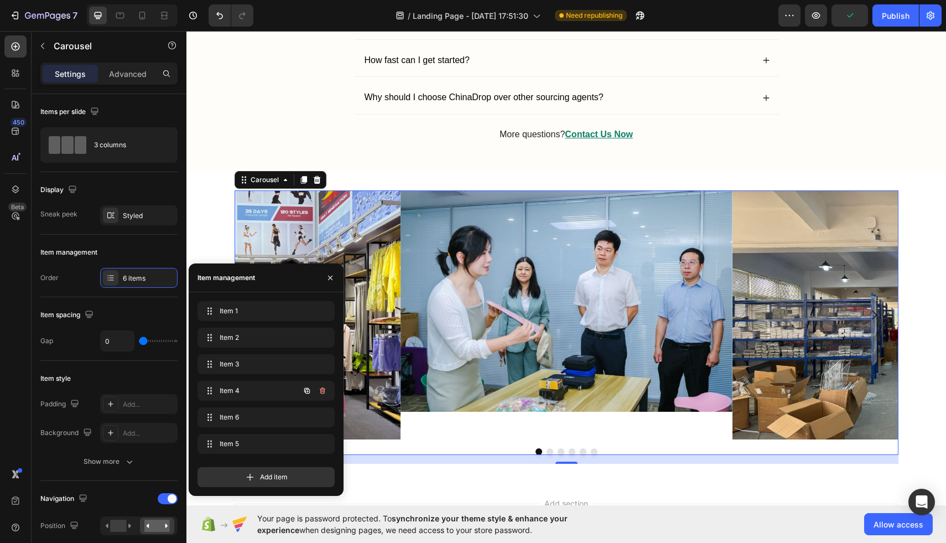
click at [304, 389] on icon "button" at bounding box center [307, 391] width 6 height 6
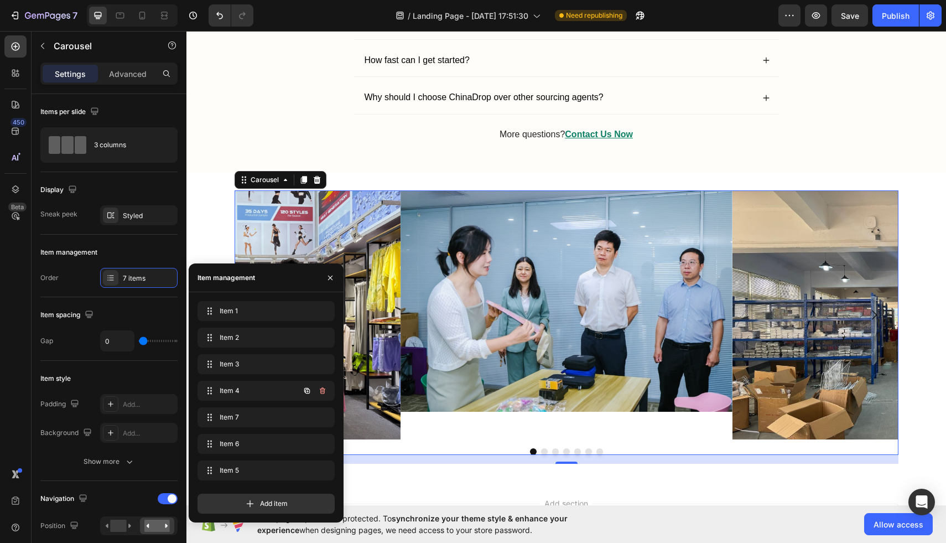
click at [304, 389] on icon "button" at bounding box center [307, 391] width 6 height 6
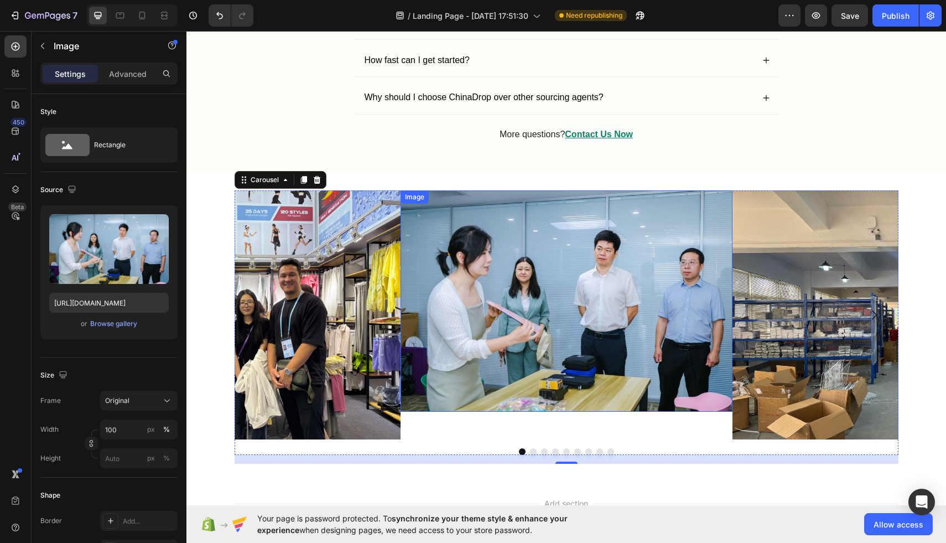
click at [669, 360] on img at bounding box center [567, 300] width 332 height 221
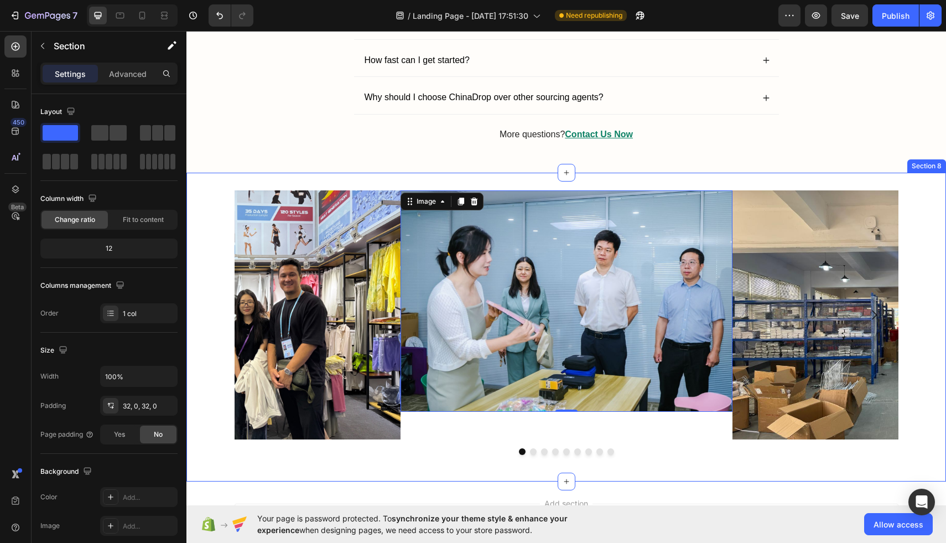
click at [531, 456] on div "Image 0 Image Image Image Image Image Image Image Image Carousel" at bounding box center [566, 326] width 760 height 273
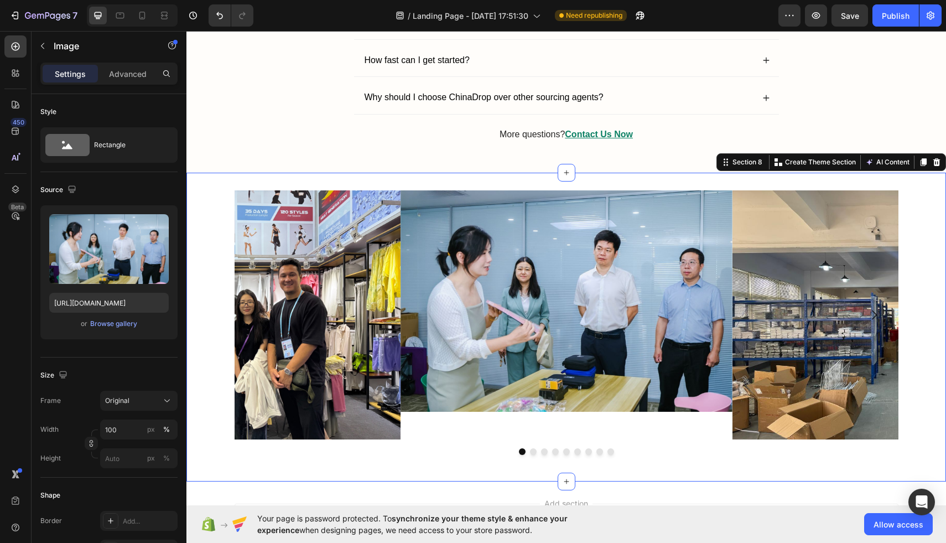
click at [680, 195] on img at bounding box center [567, 300] width 332 height 221
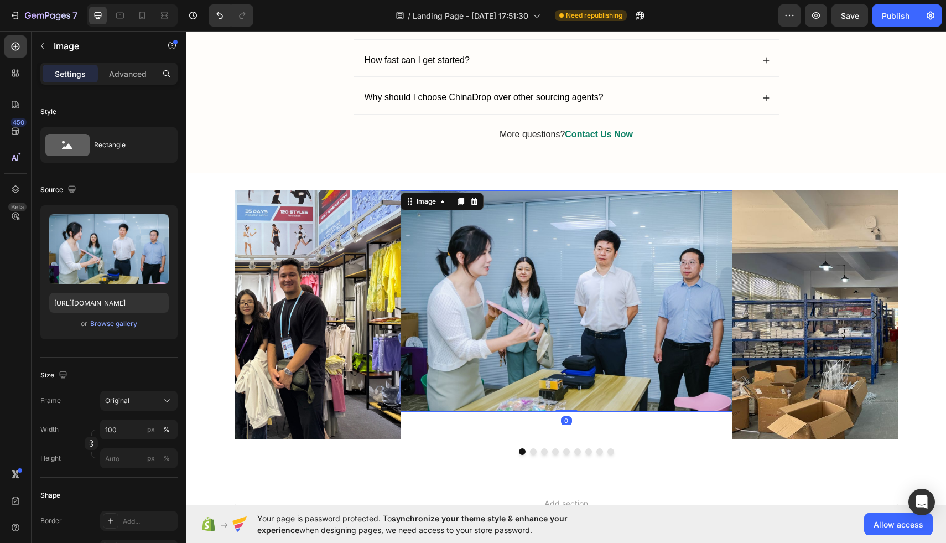
click at [823, 240] on img at bounding box center [898, 314] width 332 height 249
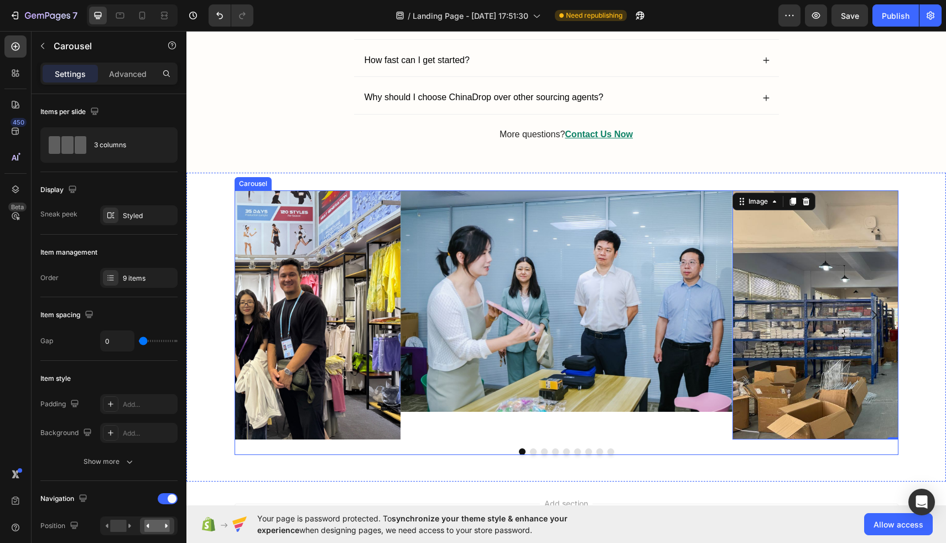
click at [526, 430] on div "Image" at bounding box center [567, 314] width 332 height 249
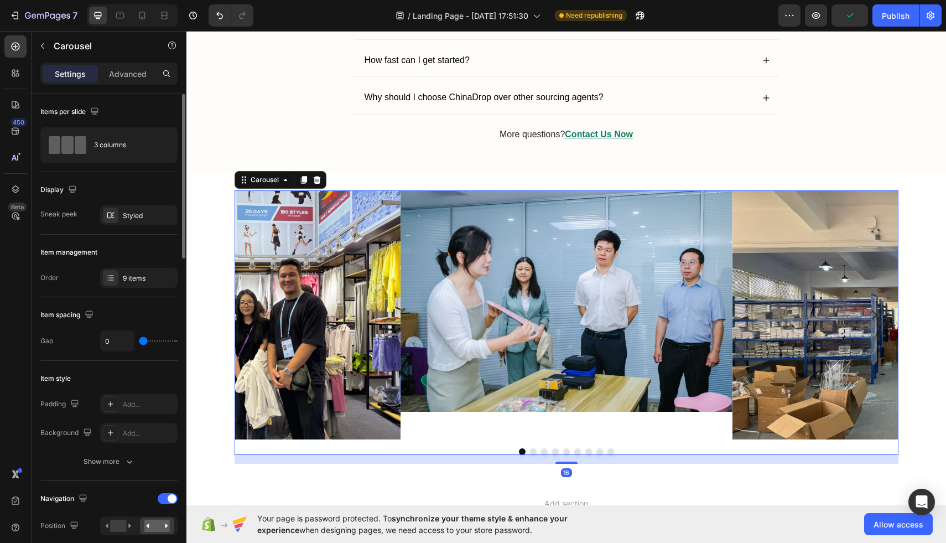
click at [129, 277] on div "9 items" at bounding box center [149, 278] width 52 height 10
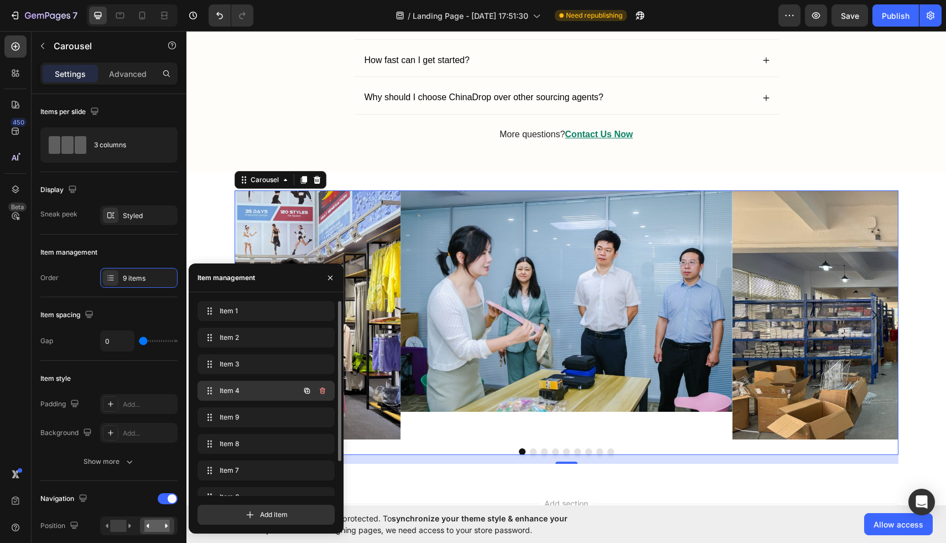
click at [271, 388] on span "Item 4" at bounding box center [251, 391] width 63 height 10
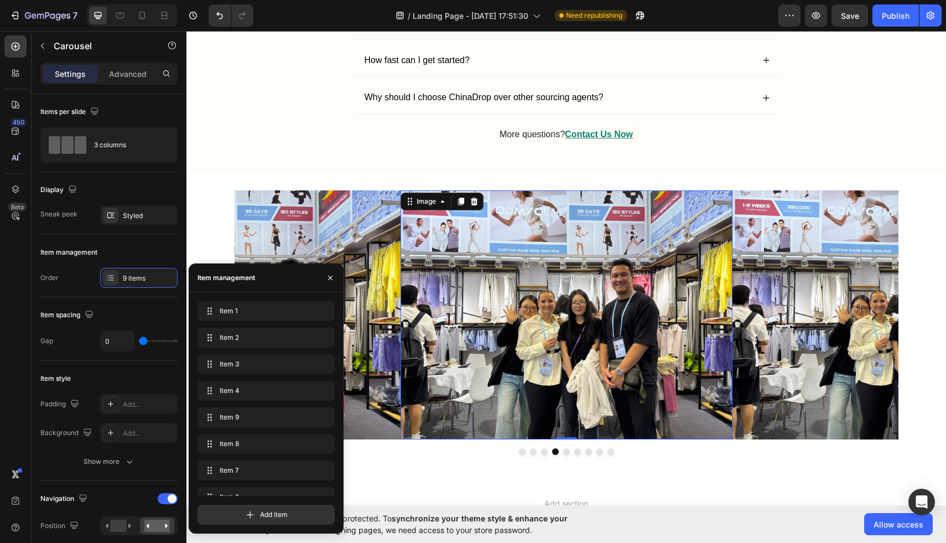
click at [631, 251] on img at bounding box center [567, 314] width 332 height 249
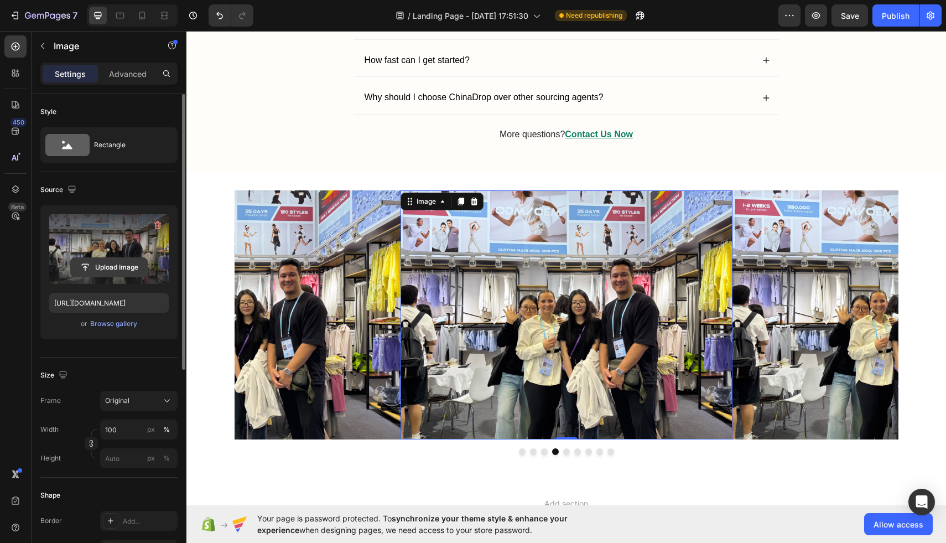
click at [105, 261] on input "file" at bounding box center [109, 267] width 76 height 19
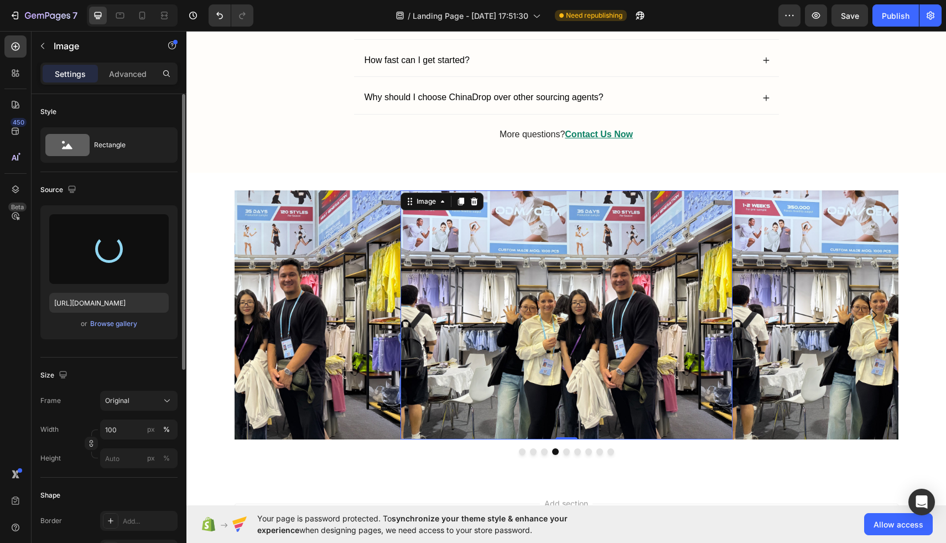
type input "https://cdn.shopify.com/s/files/1/0954/2238/2462/files/gempages_580780022554427…"
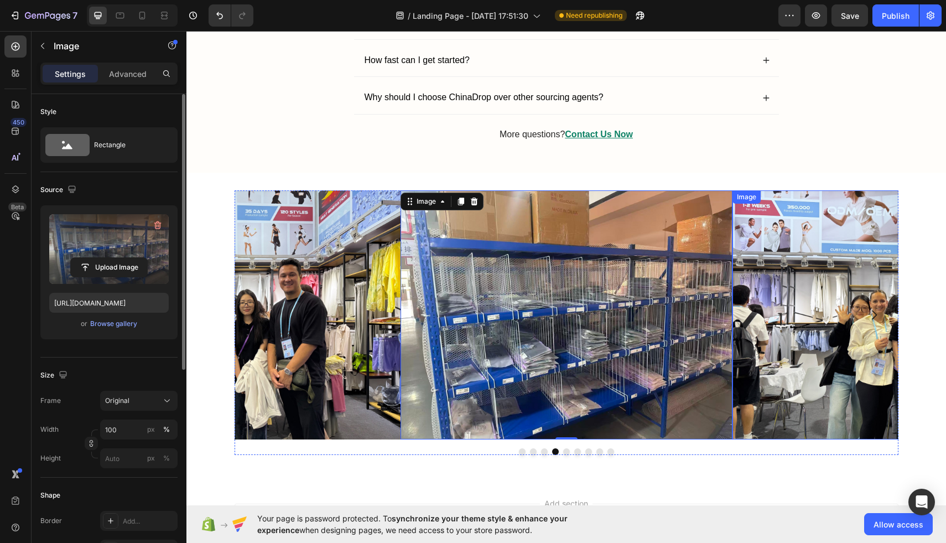
click at [842, 254] on img at bounding box center [898, 314] width 332 height 249
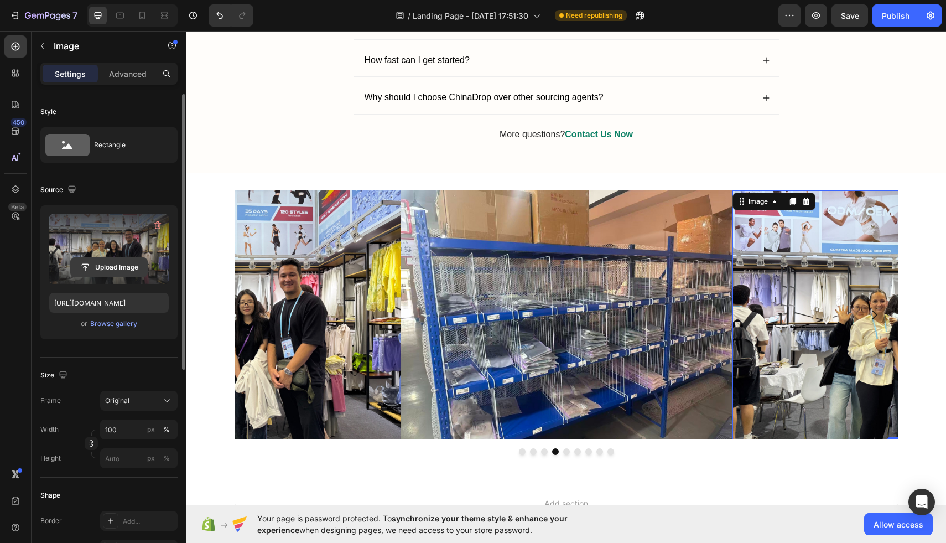
click at [112, 272] on input "file" at bounding box center [109, 267] width 76 height 19
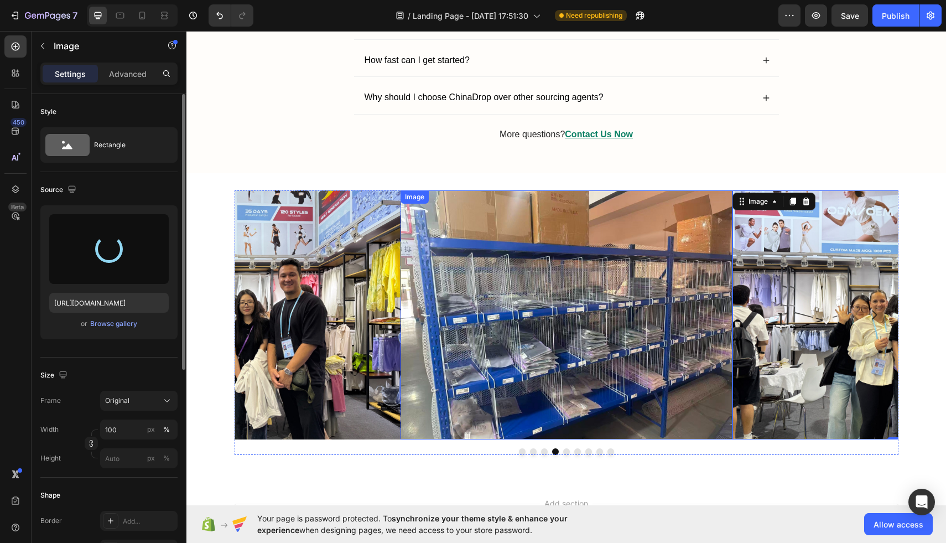
type input "https://cdn.shopify.com/s/files/1/0954/2238/2462/files/gempages_580780022554427…"
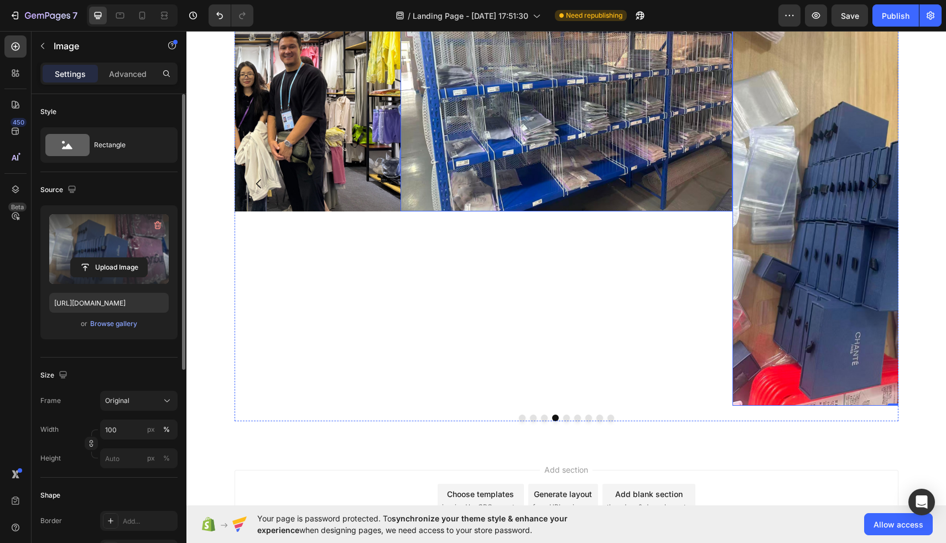
scroll to position [3394, 0]
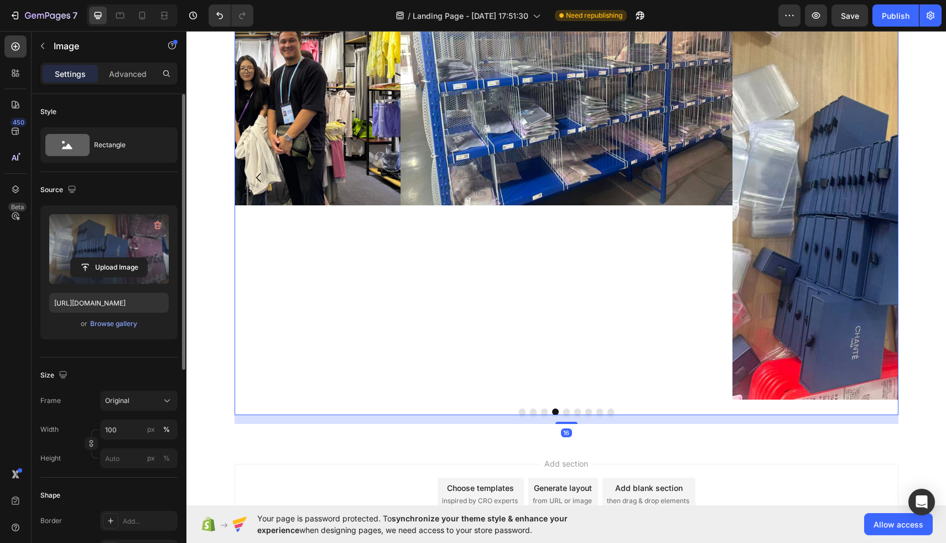
click at [565, 413] on button "Dot" at bounding box center [566, 411] width 7 height 7
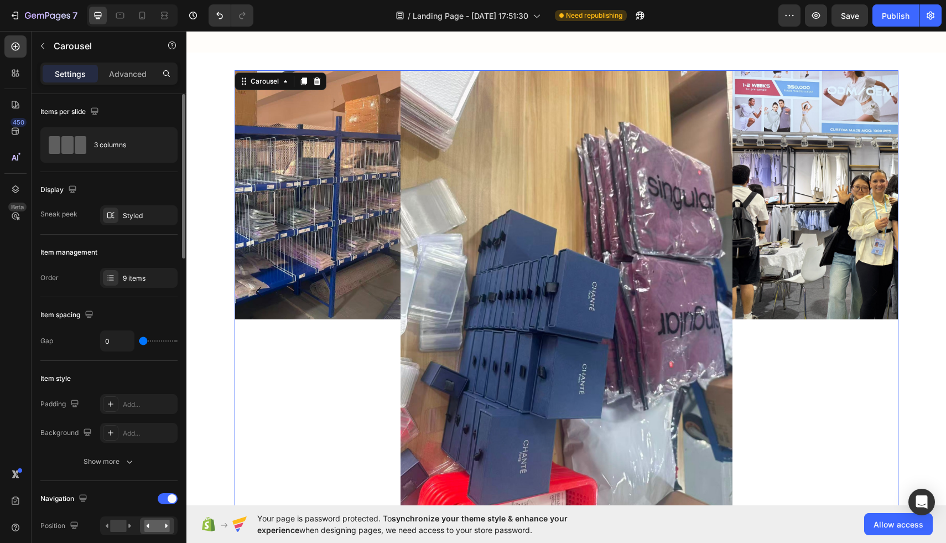
scroll to position [3248, 0]
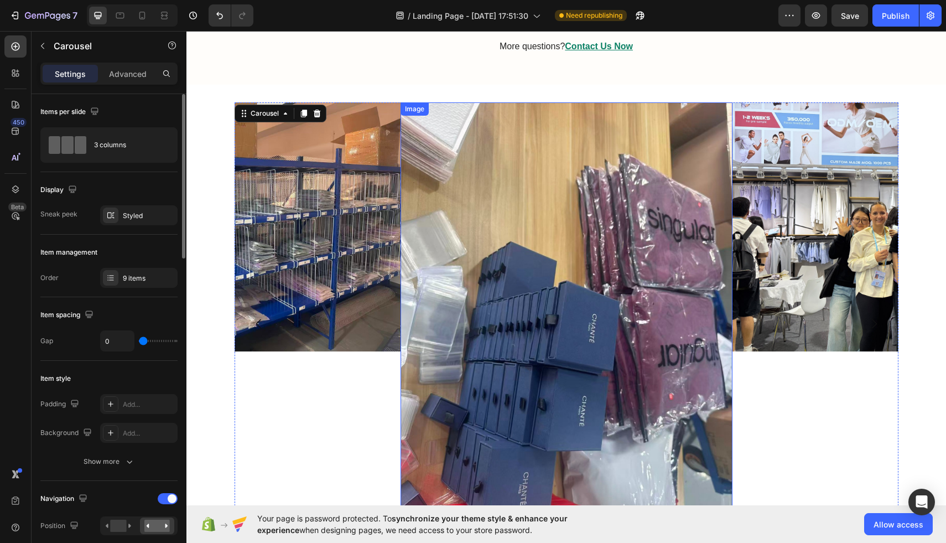
click at [543, 301] on img at bounding box center [567, 323] width 332 height 443
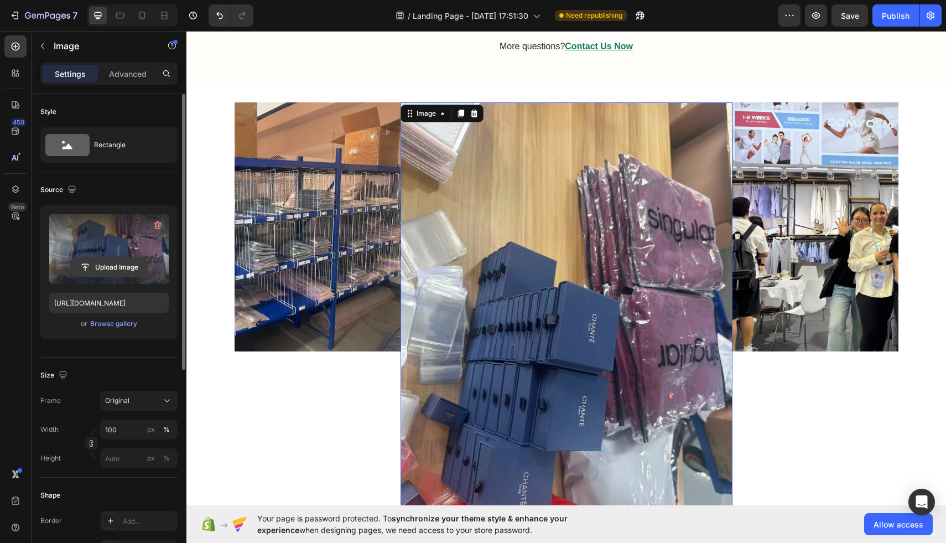
click at [119, 265] on input "file" at bounding box center [109, 267] width 76 height 19
click at [108, 265] on input "file" at bounding box center [109, 267] width 76 height 19
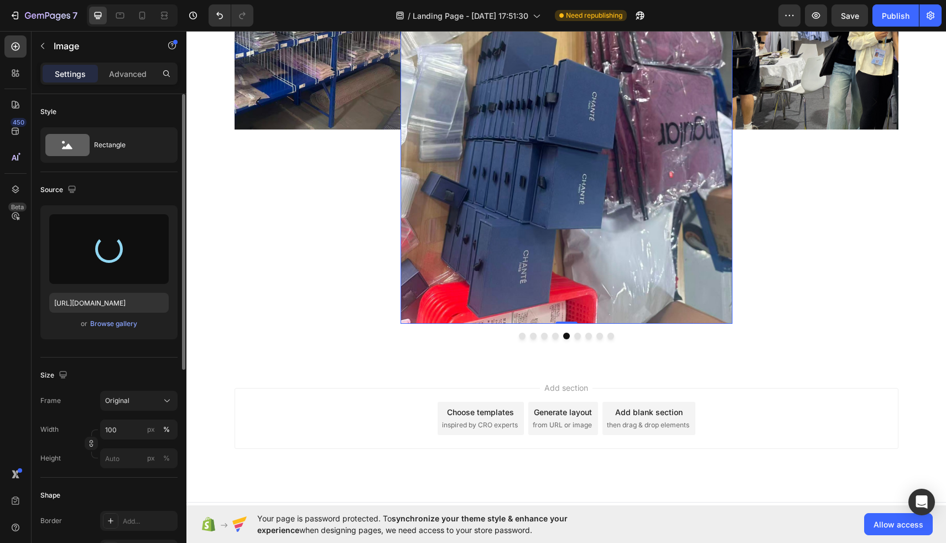
scroll to position [3490, 0]
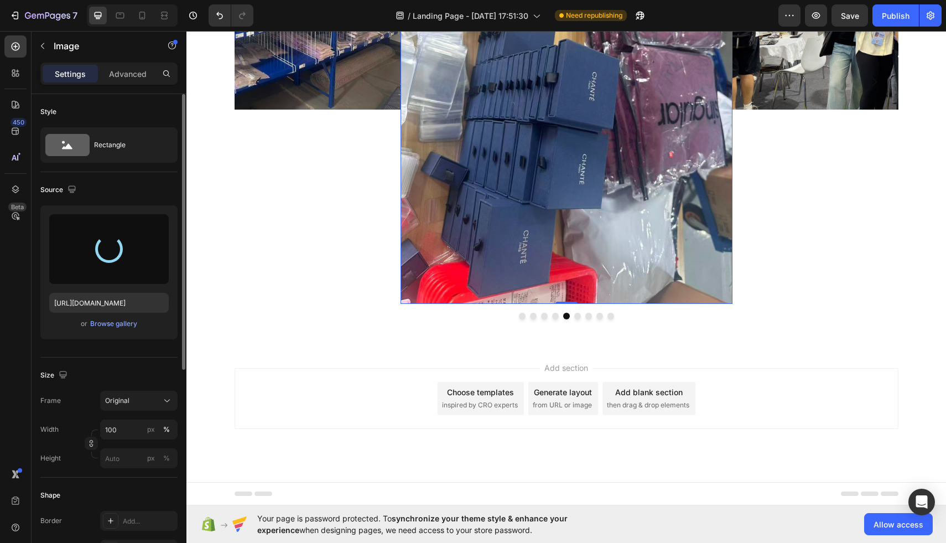
type input "https://cdn.shopify.com/s/files/1/0954/2238/2462/files/gempages_580780022554427…"
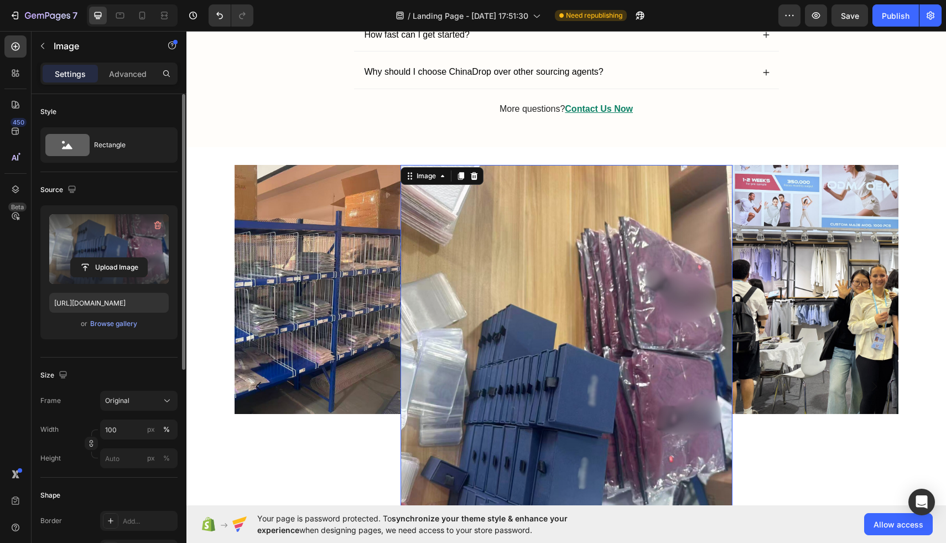
scroll to position [3175, 0]
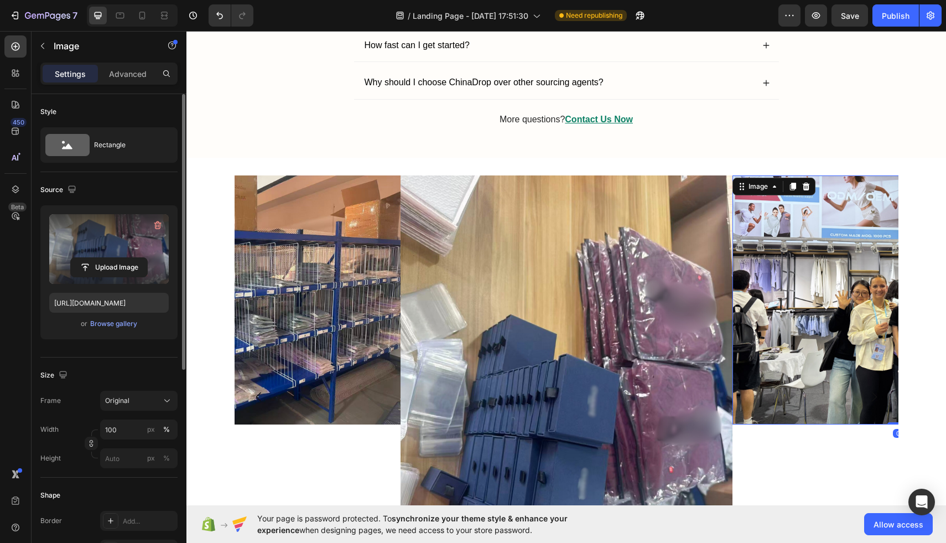
click at [860, 292] on img at bounding box center [898, 299] width 332 height 249
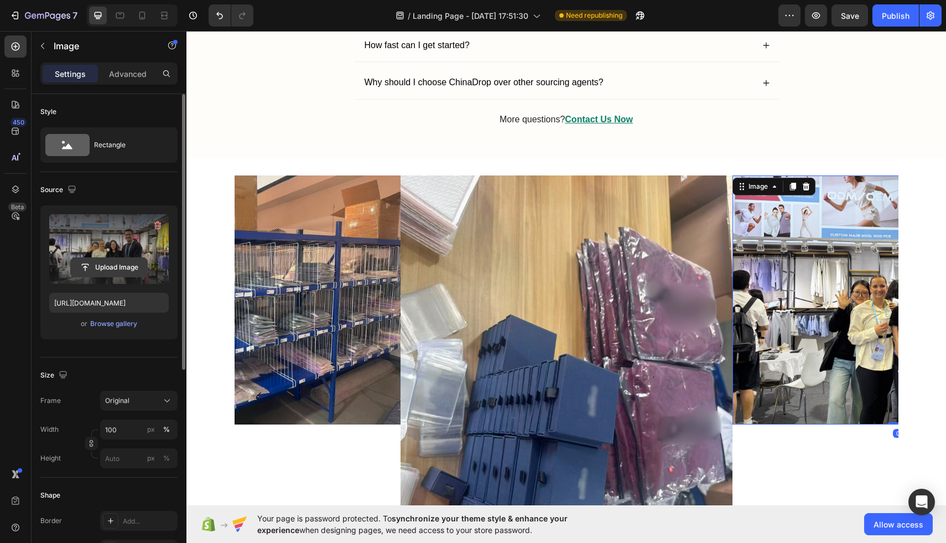
click at [105, 263] on input "file" at bounding box center [109, 267] width 76 height 19
click at [115, 268] on input "file" at bounding box center [109, 267] width 76 height 19
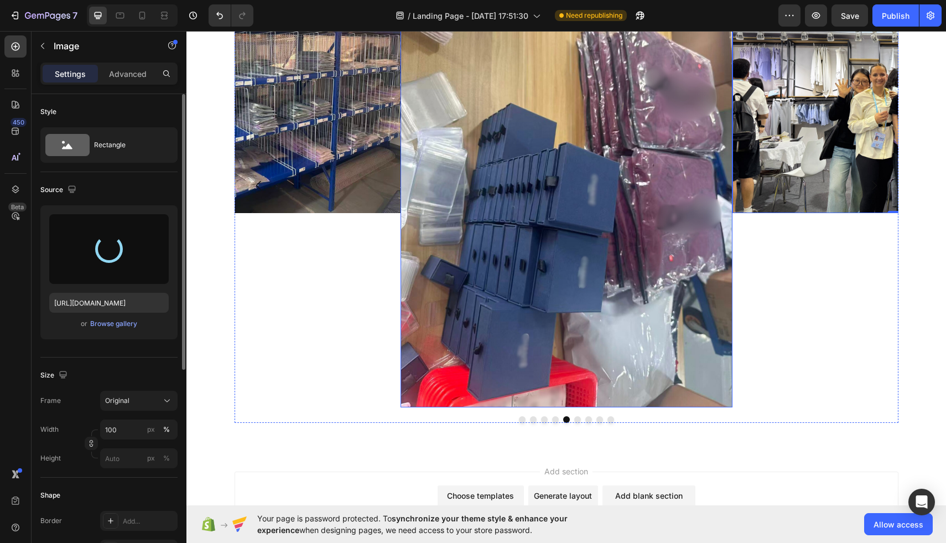
scroll to position [3277, 0]
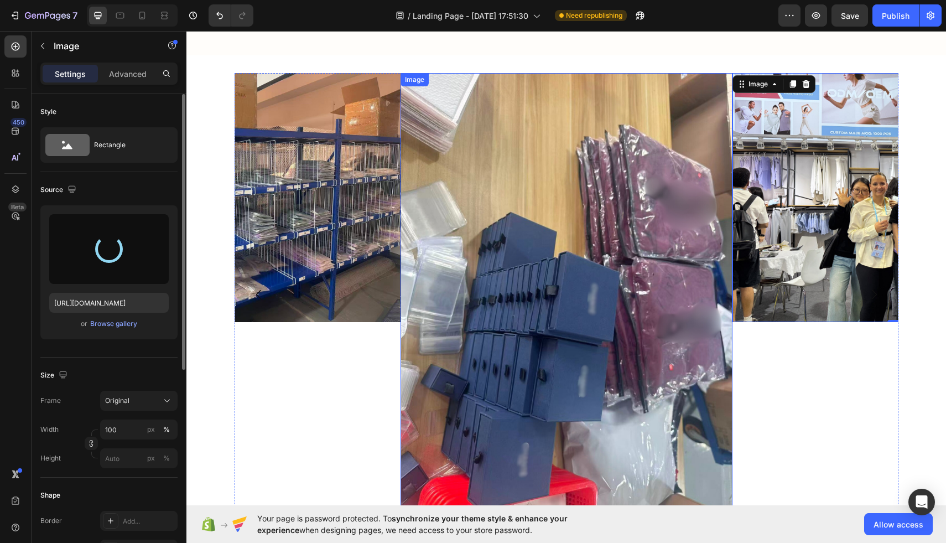
type input "https://cdn.shopify.com/s/files/1/0954/2238/2462/files/gempages_580780022554427…"
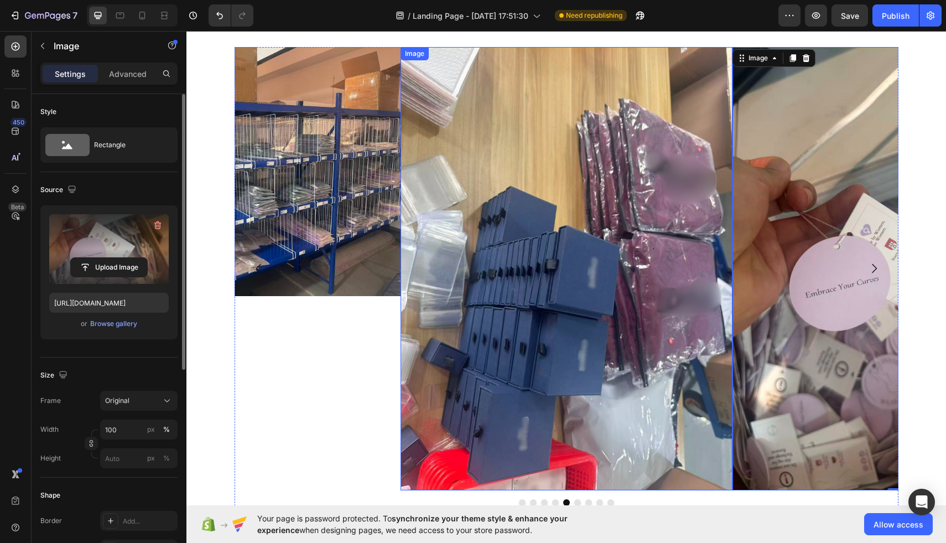
scroll to position [3325, 0]
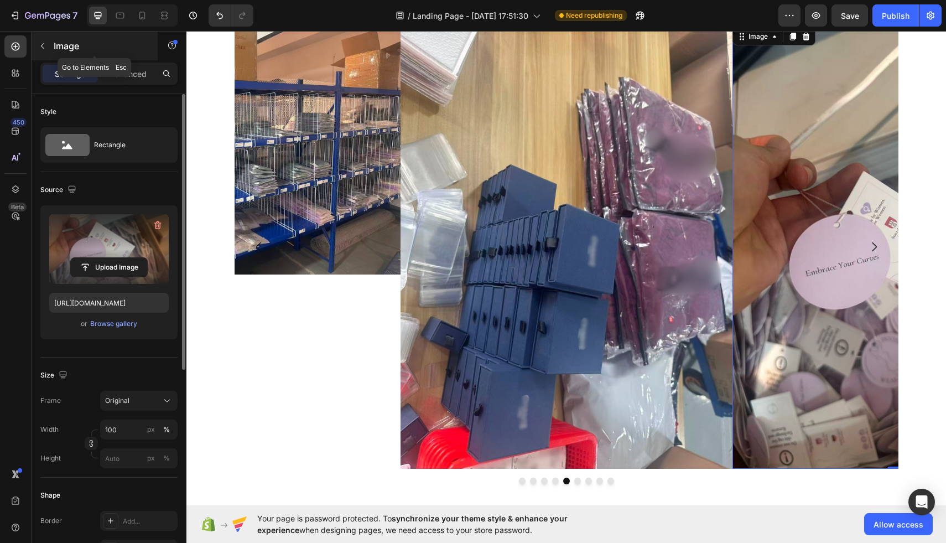
click at [42, 43] on icon "button" at bounding box center [42, 45] width 9 height 9
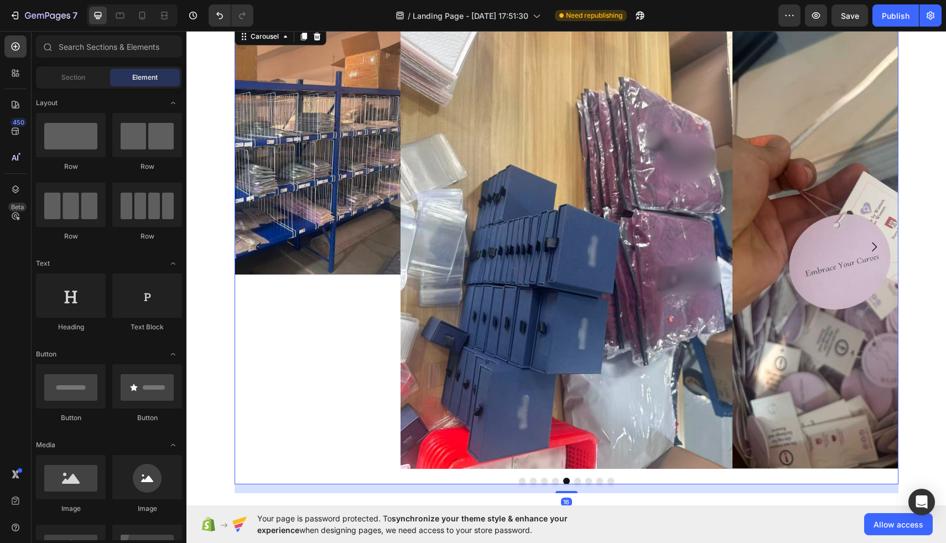
click at [304, 384] on div "Image" at bounding box center [235, 246] width 332 height 443
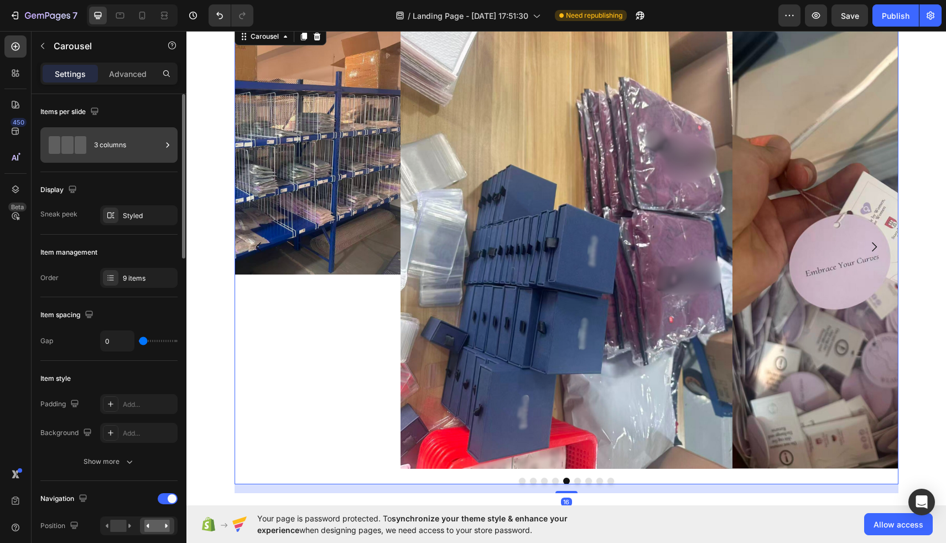
click at [101, 155] on div "3 columns" at bounding box center [127, 144] width 67 height 25
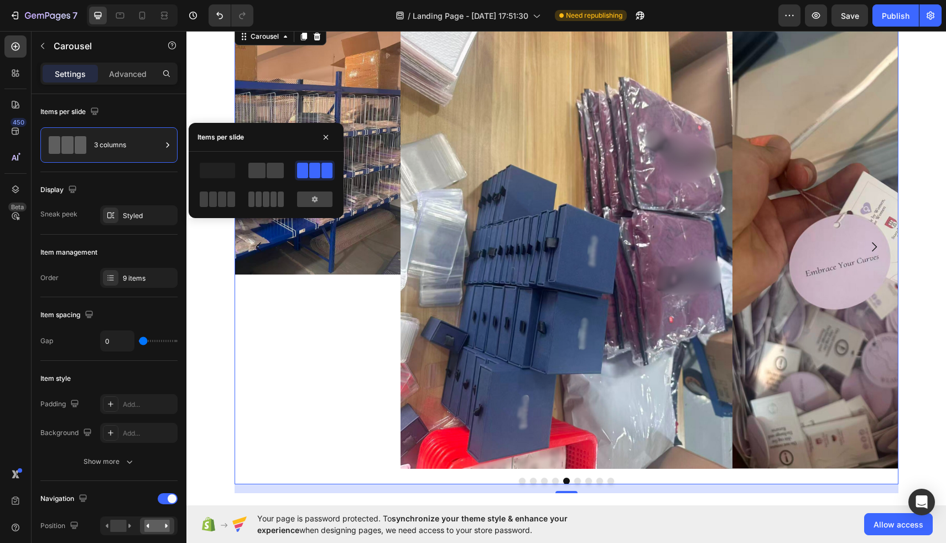
click at [278, 200] on span at bounding box center [281, 198] width 6 height 15
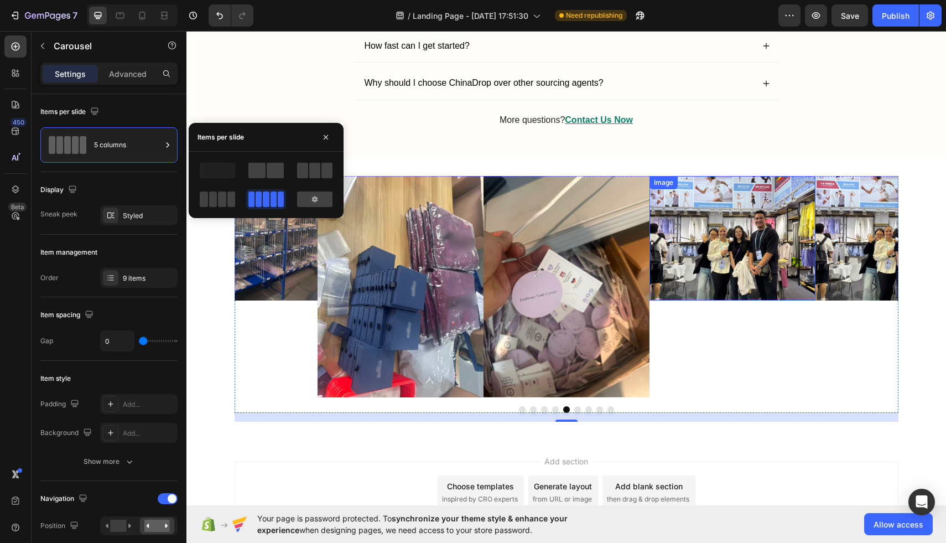
scroll to position [3163, 0]
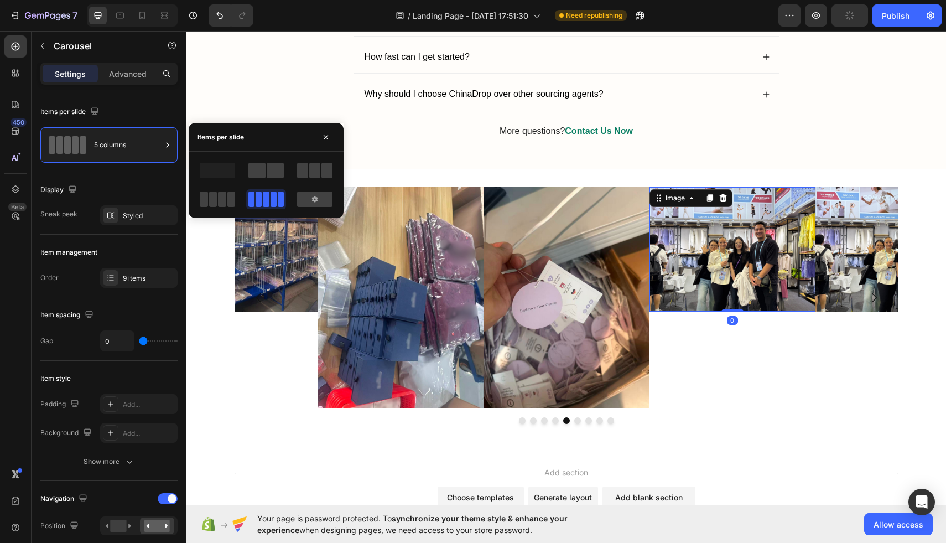
click at [716, 272] on img at bounding box center [732, 249] width 166 height 124
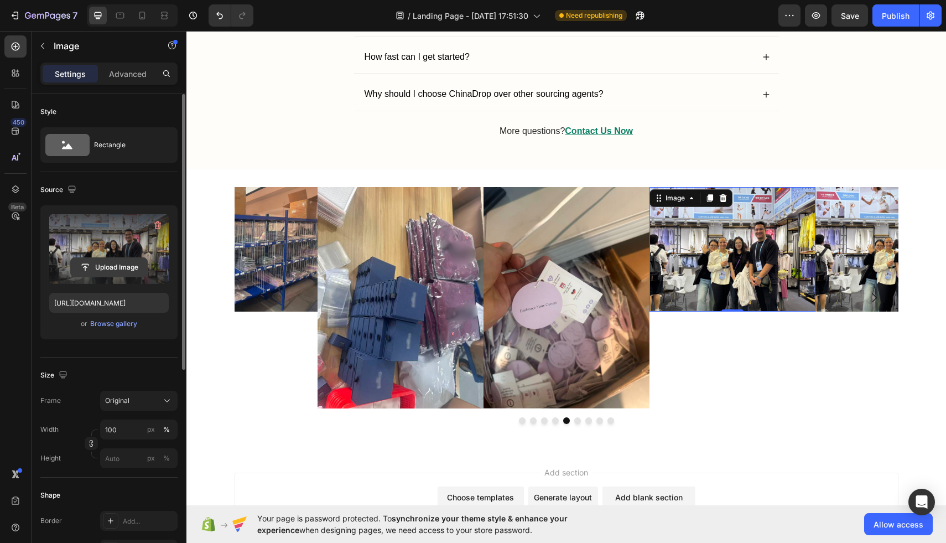
click at [111, 269] on input "file" at bounding box center [109, 267] width 76 height 19
